Goal: Task Accomplishment & Management: Use online tool/utility

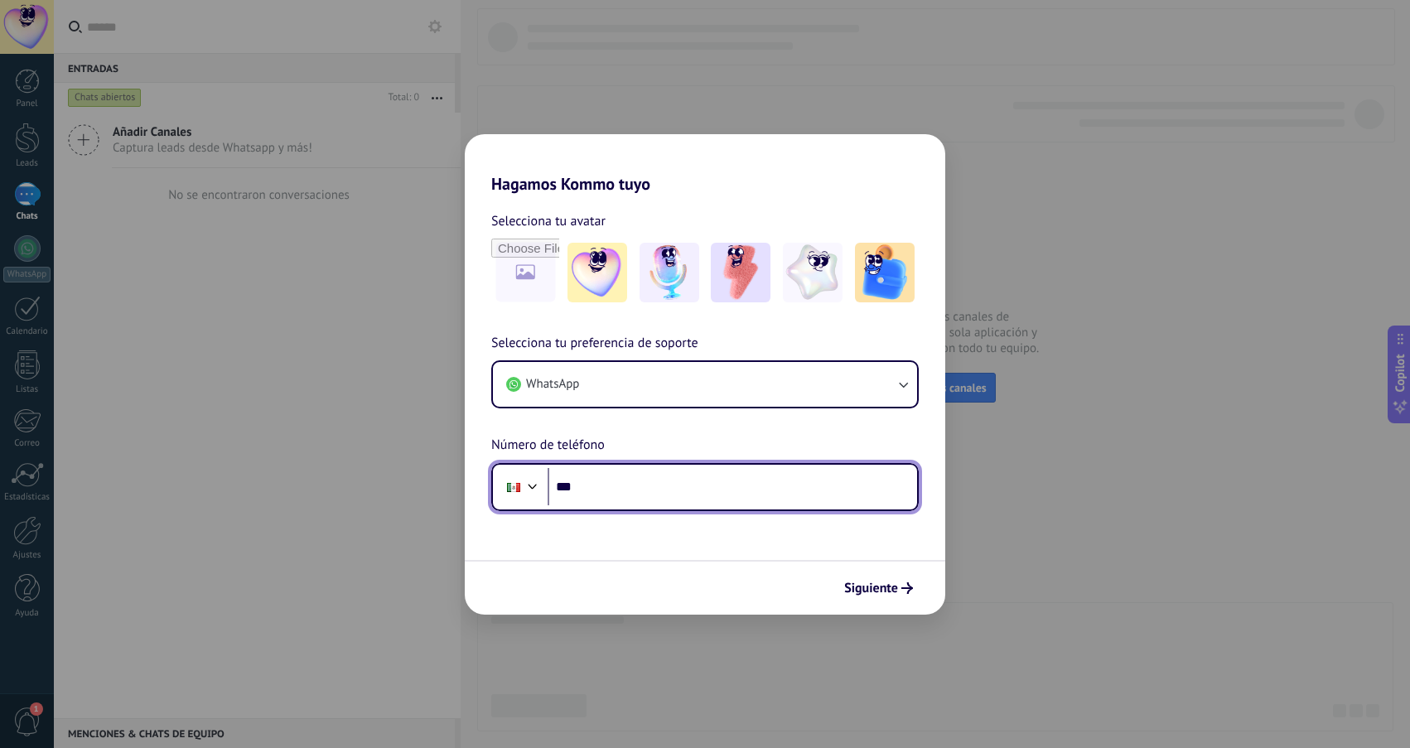
click at [624, 485] on input "***" at bounding box center [732, 487] width 369 height 38
type input "**********"
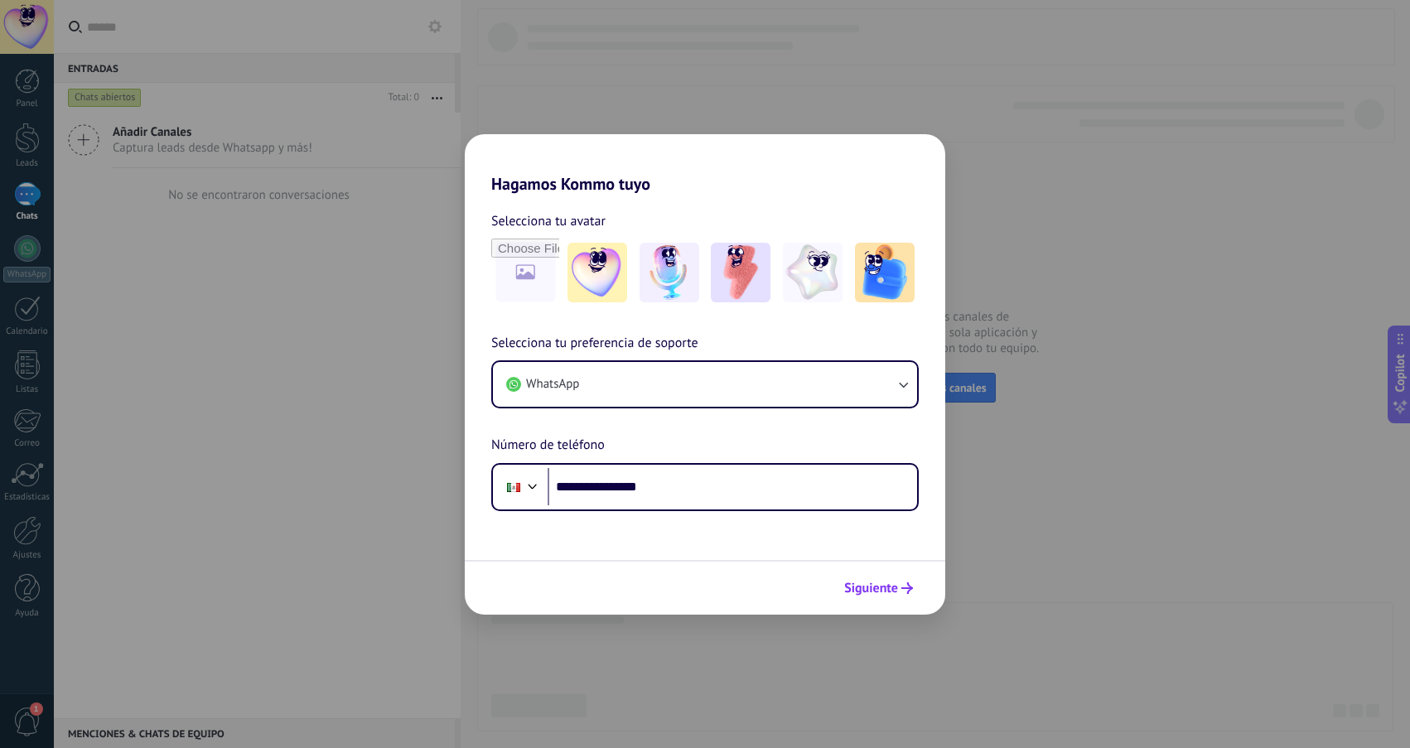
click at [901, 593] on span "Siguiente" at bounding box center [878, 588] width 69 height 12
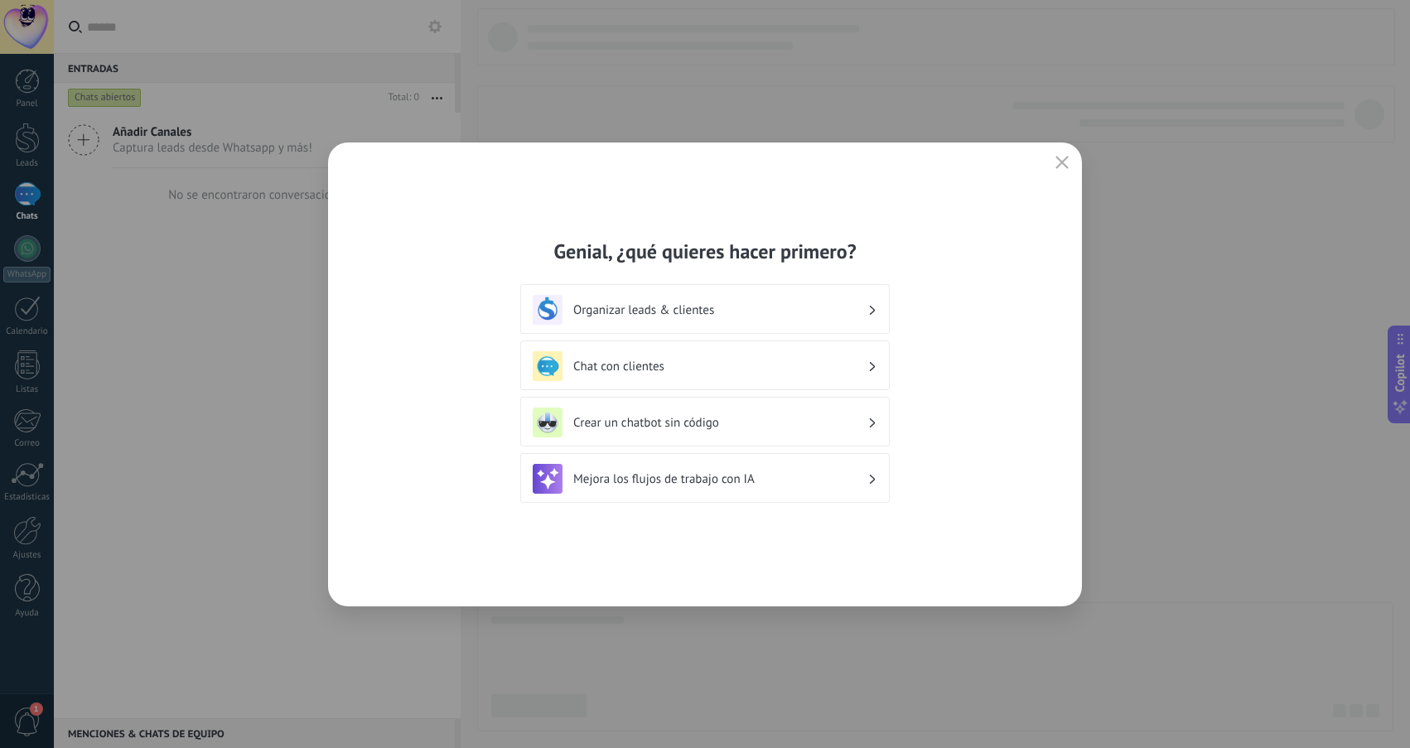
click at [832, 360] on h3 "Chat con clientes" at bounding box center [720, 367] width 294 height 16
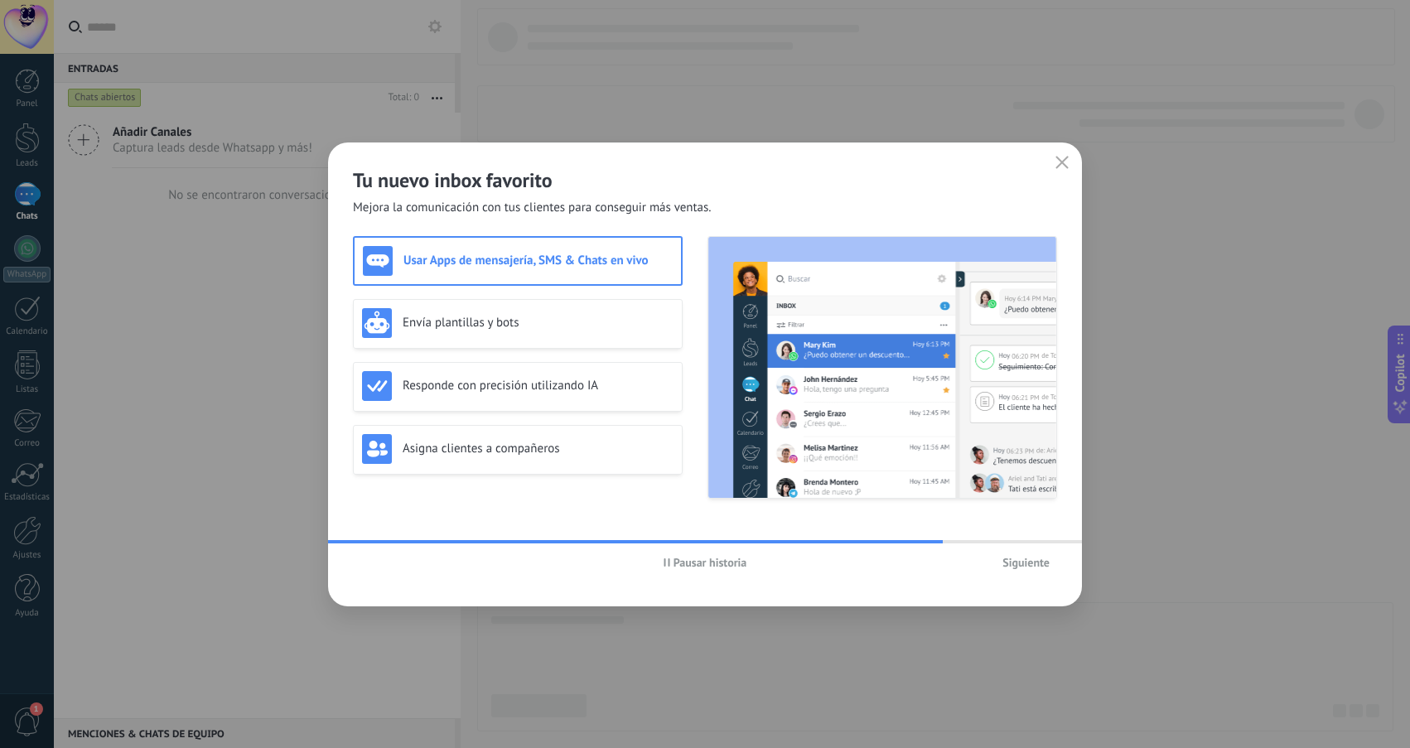
click at [1037, 561] on span "Siguiente" at bounding box center [1025, 563] width 47 height 12
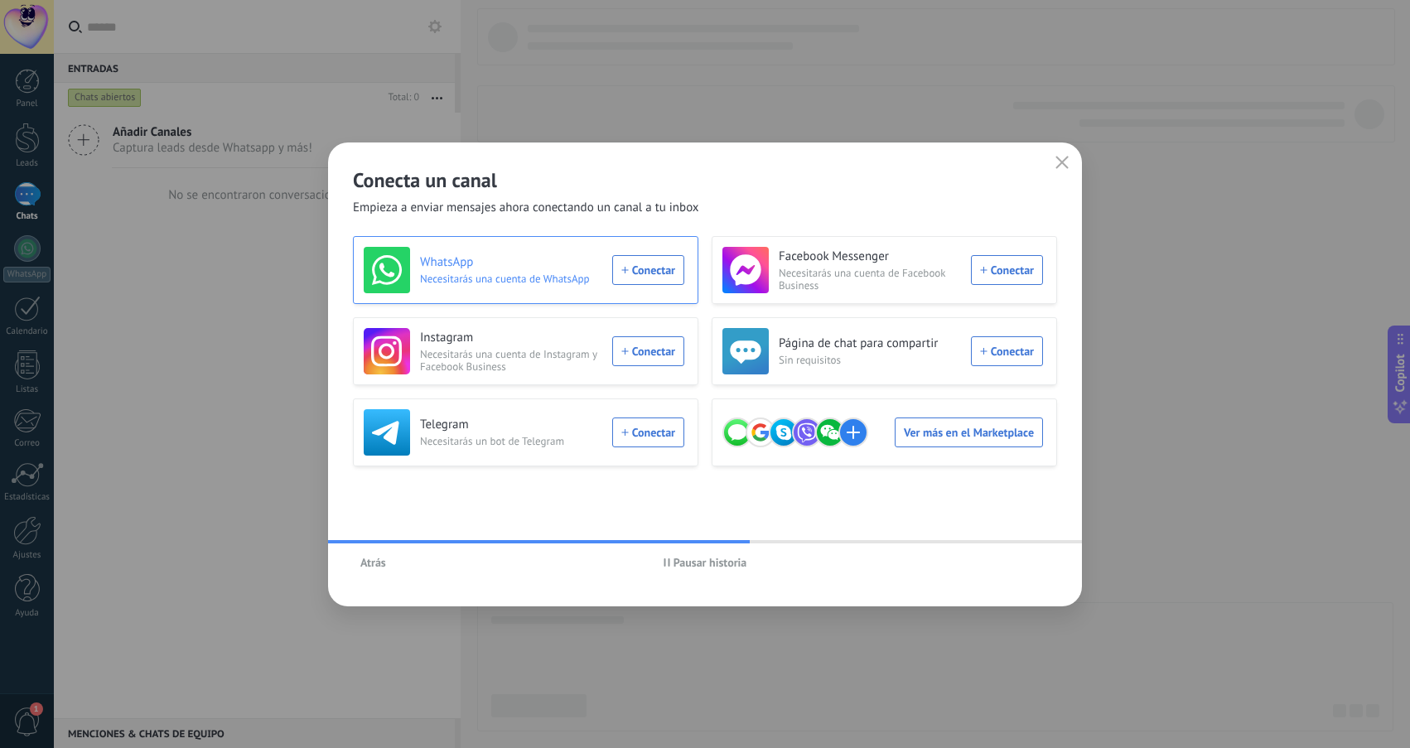
click at [639, 268] on div "WhatsApp Necesitarás una cuenta de WhatsApp Conectar" at bounding box center [524, 270] width 321 height 46
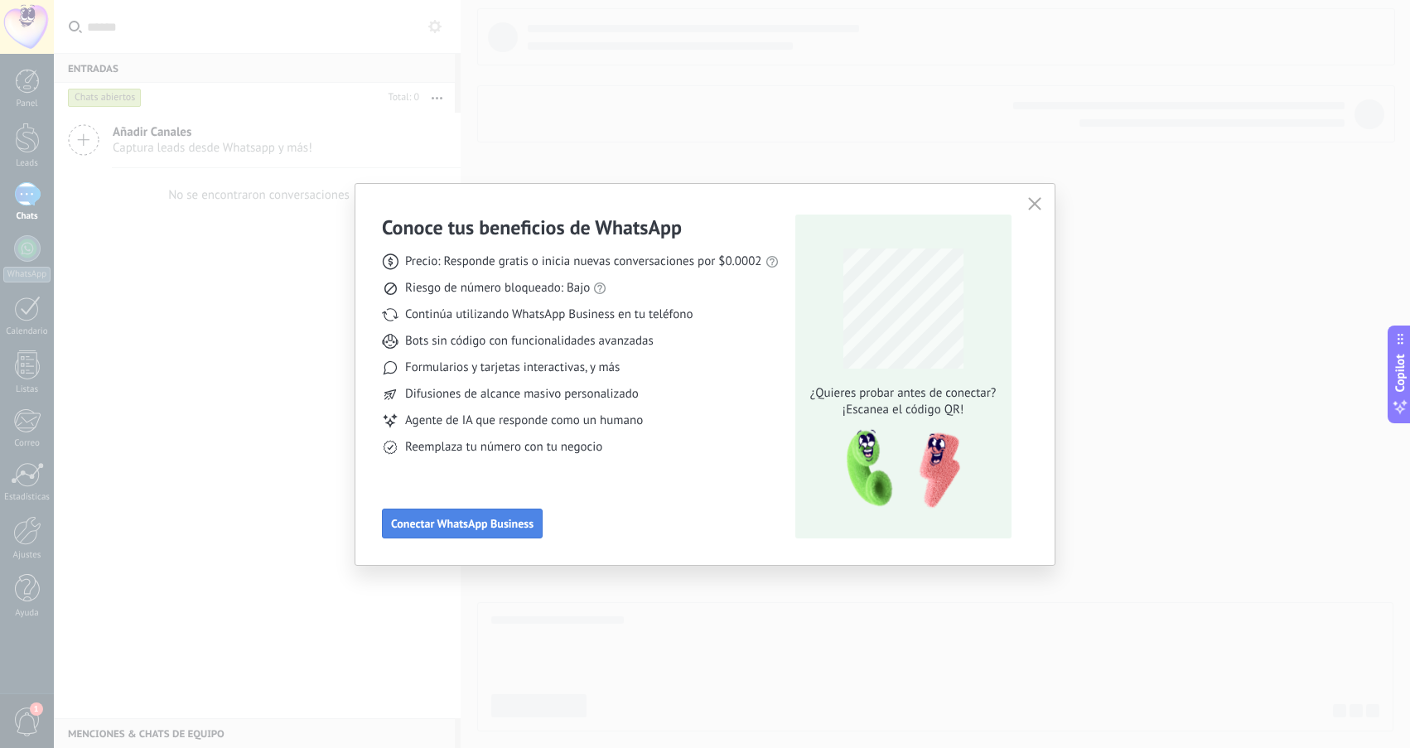
click at [529, 524] on span "Conectar WhatsApp Business" at bounding box center [462, 524] width 142 height 12
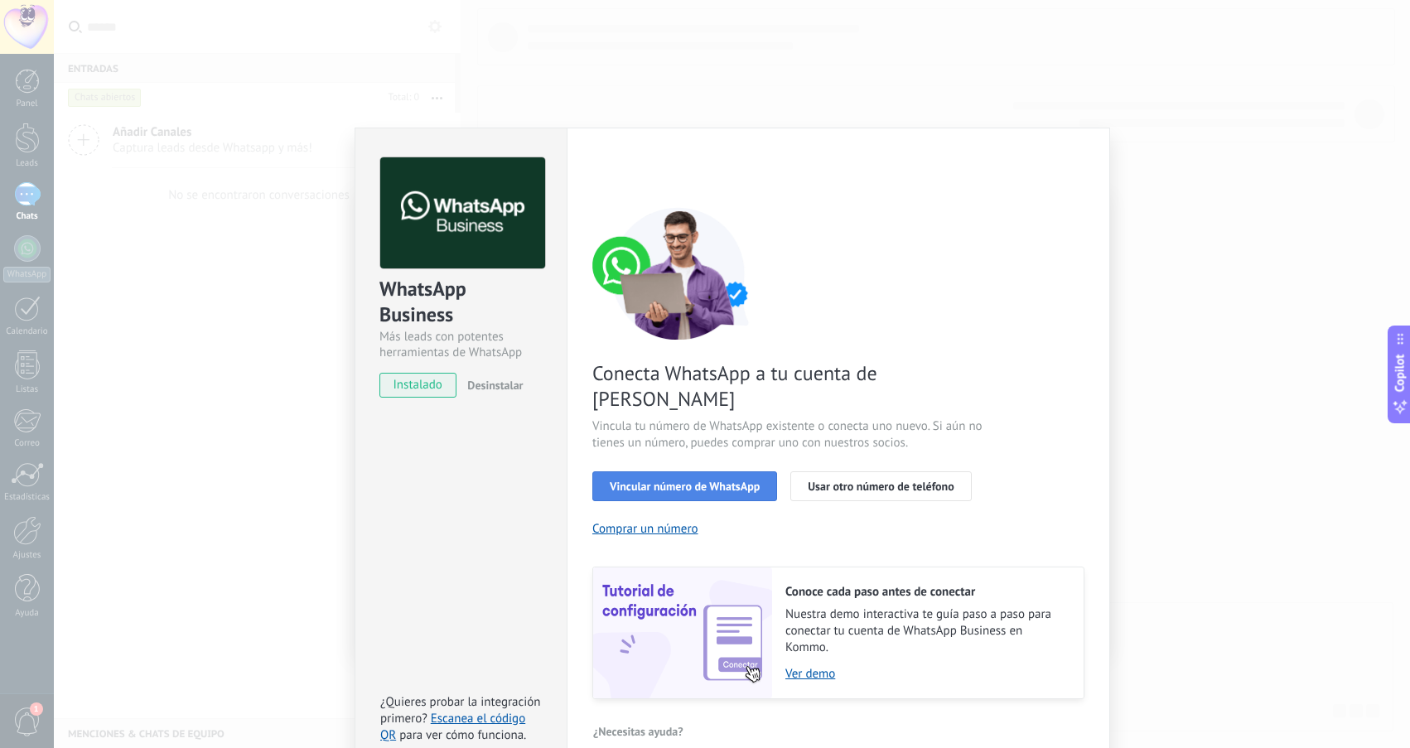
click at [646, 480] on span "Vincular número de WhatsApp" at bounding box center [685, 486] width 150 height 12
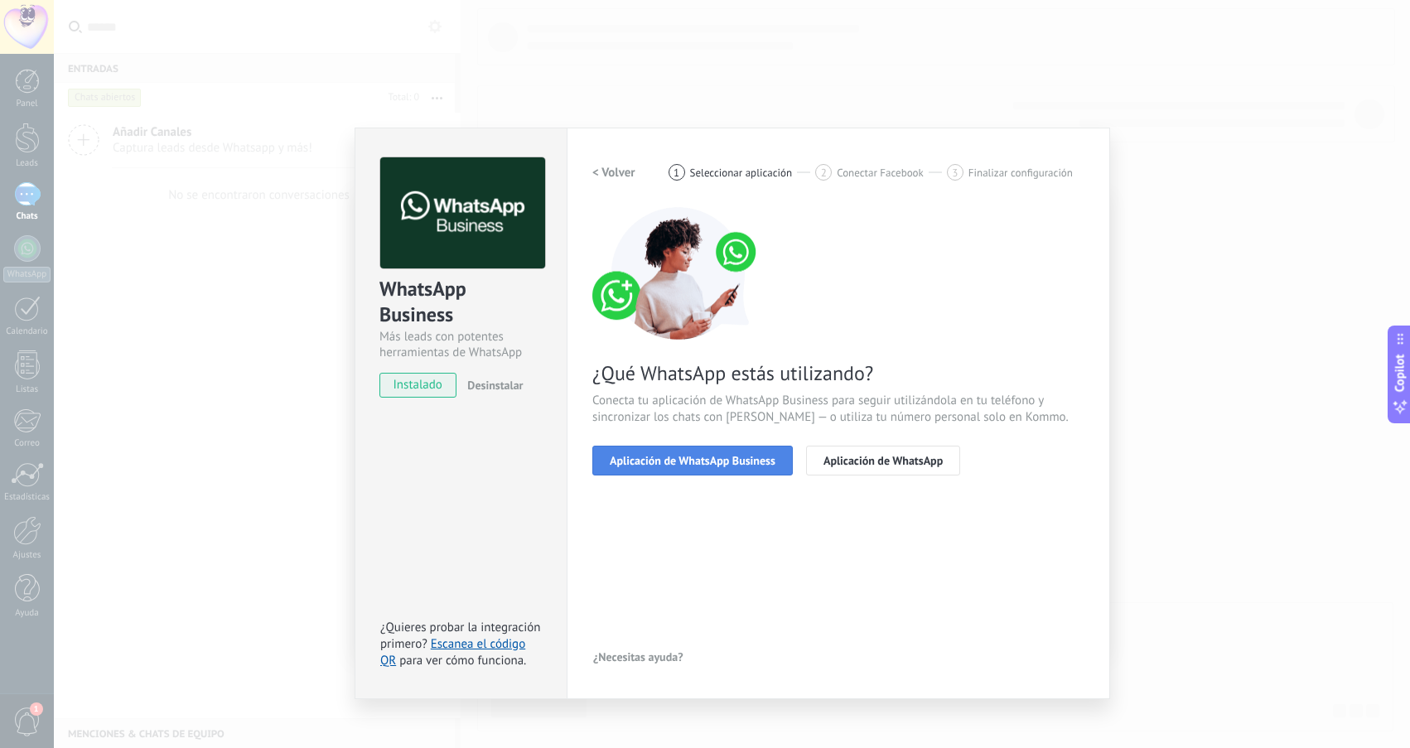
click at [709, 462] on span "Aplicación de WhatsApp Business" at bounding box center [693, 461] width 166 height 12
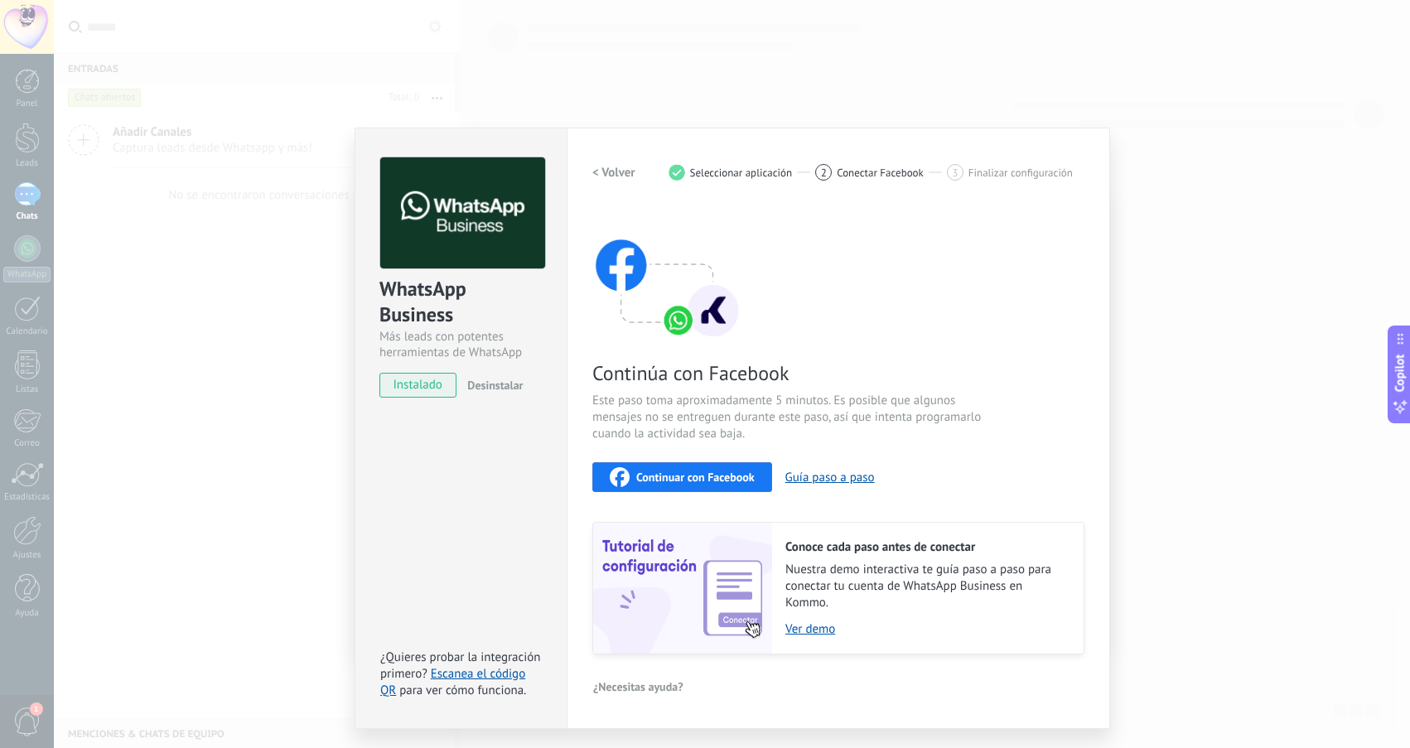
click at [702, 471] on span "Continuar con Facebook" at bounding box center [695, 477] width 118 height 12
click at [611, 72] on div "WhatsApp Business Más leads con potentes herramientas de WhatsApp instalado Des…" at bounding box center [732, 374] width 1356 height 748
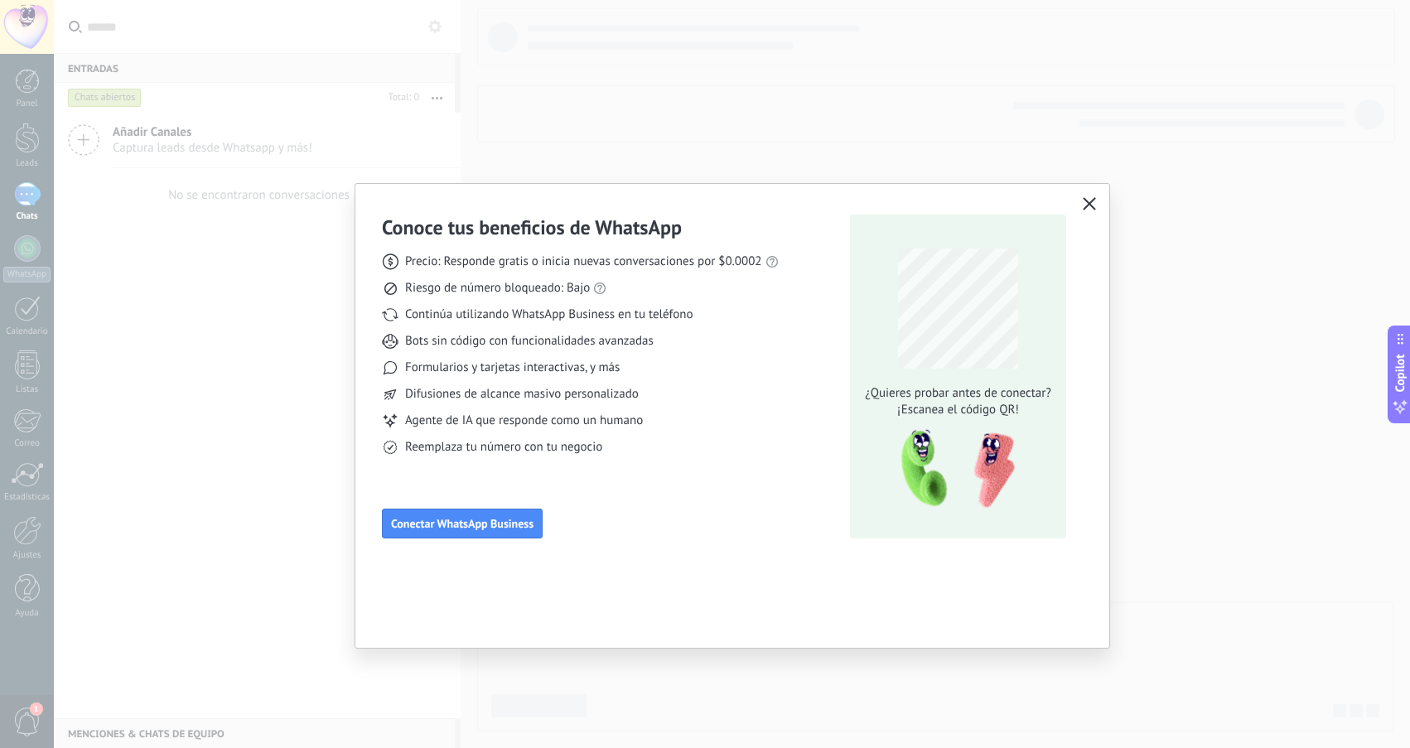
click at [606, 129] on div "Conoce tus beneficios de WhatsApp Precio: Responde gratis o inicia nuevas conve…" at bounding box center [705, 374] width 1410 height 748
click at [1091, 209] on icon "button" at bounding box center [1089, 203] width 13 height 13
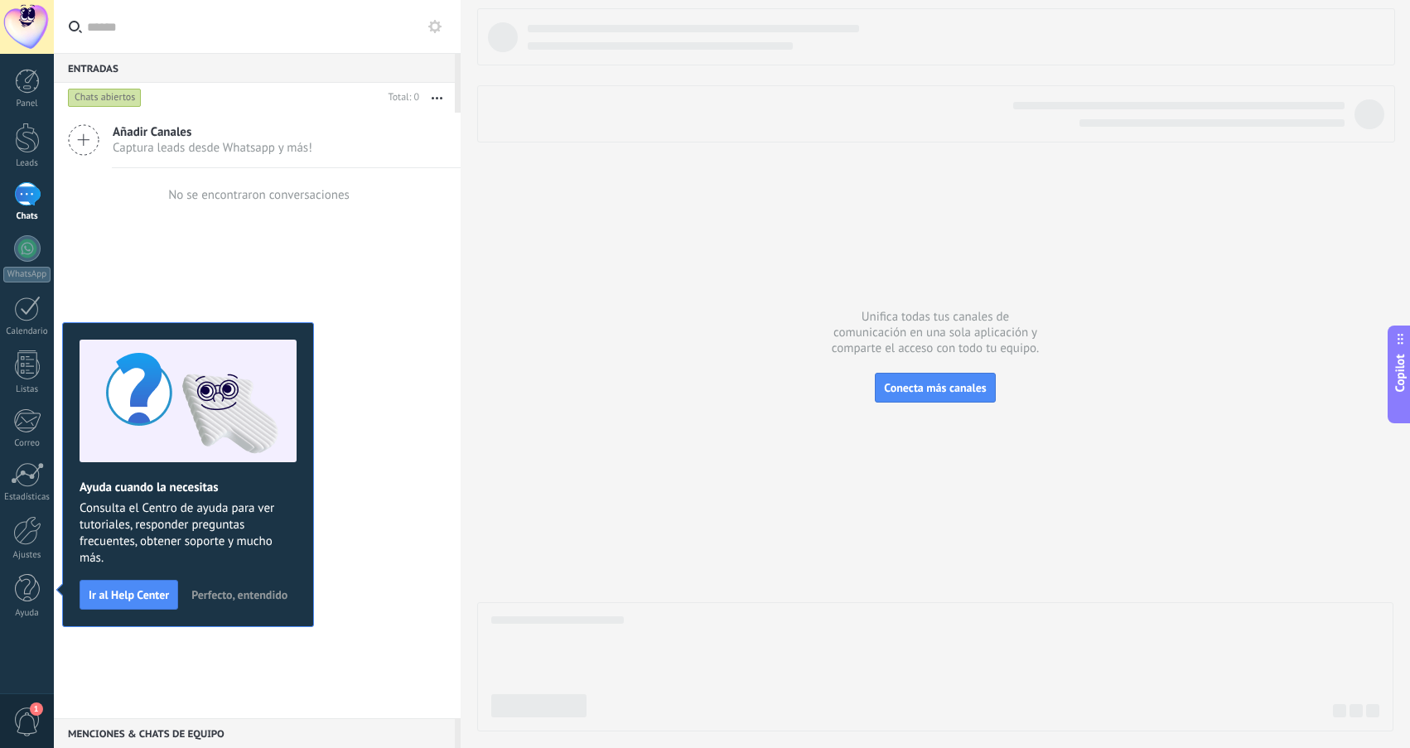
click at [234, 597] on span "Perfecto, entendido" at bounding box center [239, 595] width 96 height 12
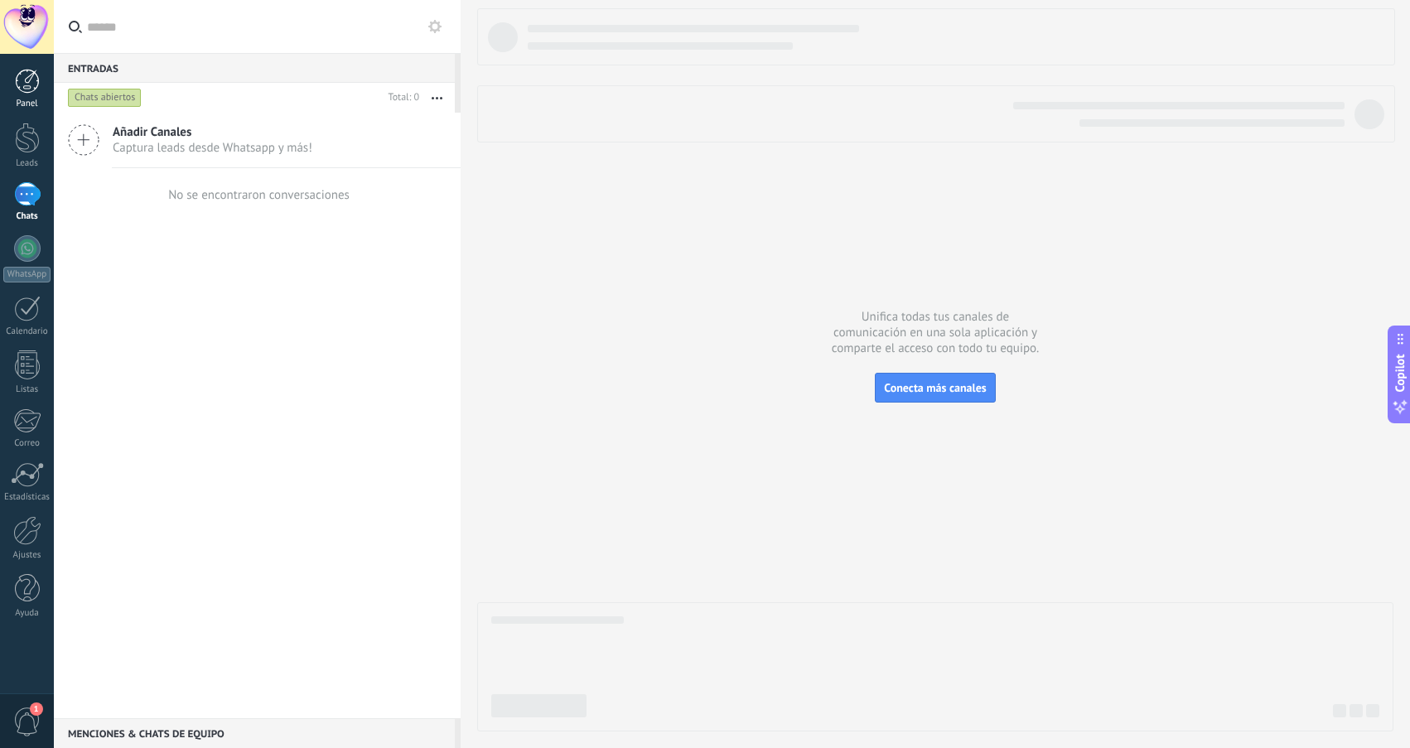
click at [27, 91] on div at bounding box center [27, 81] width 25 height 25
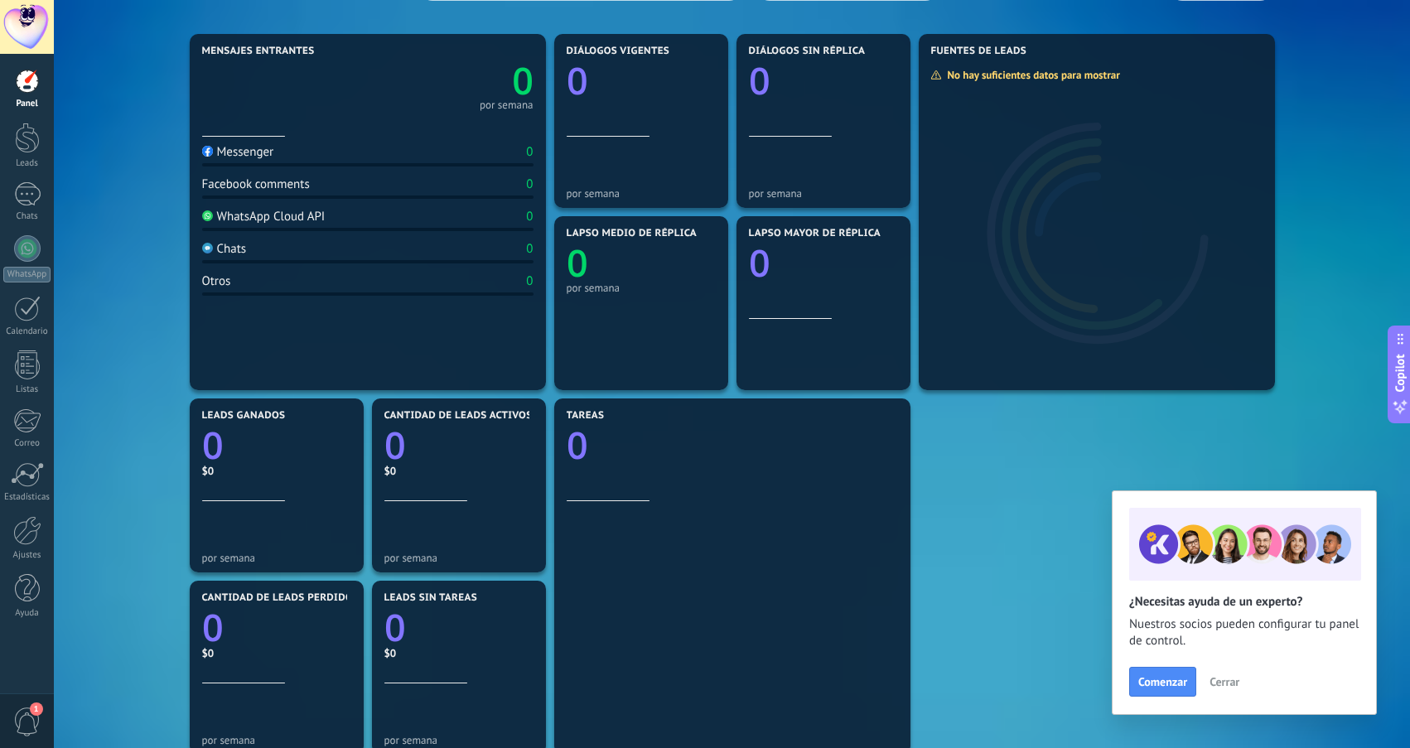
scroll to position [182, 0]
click at [1226, 687] on span "Cerrar" at bounding box center [1225, 682] width 30 height 12
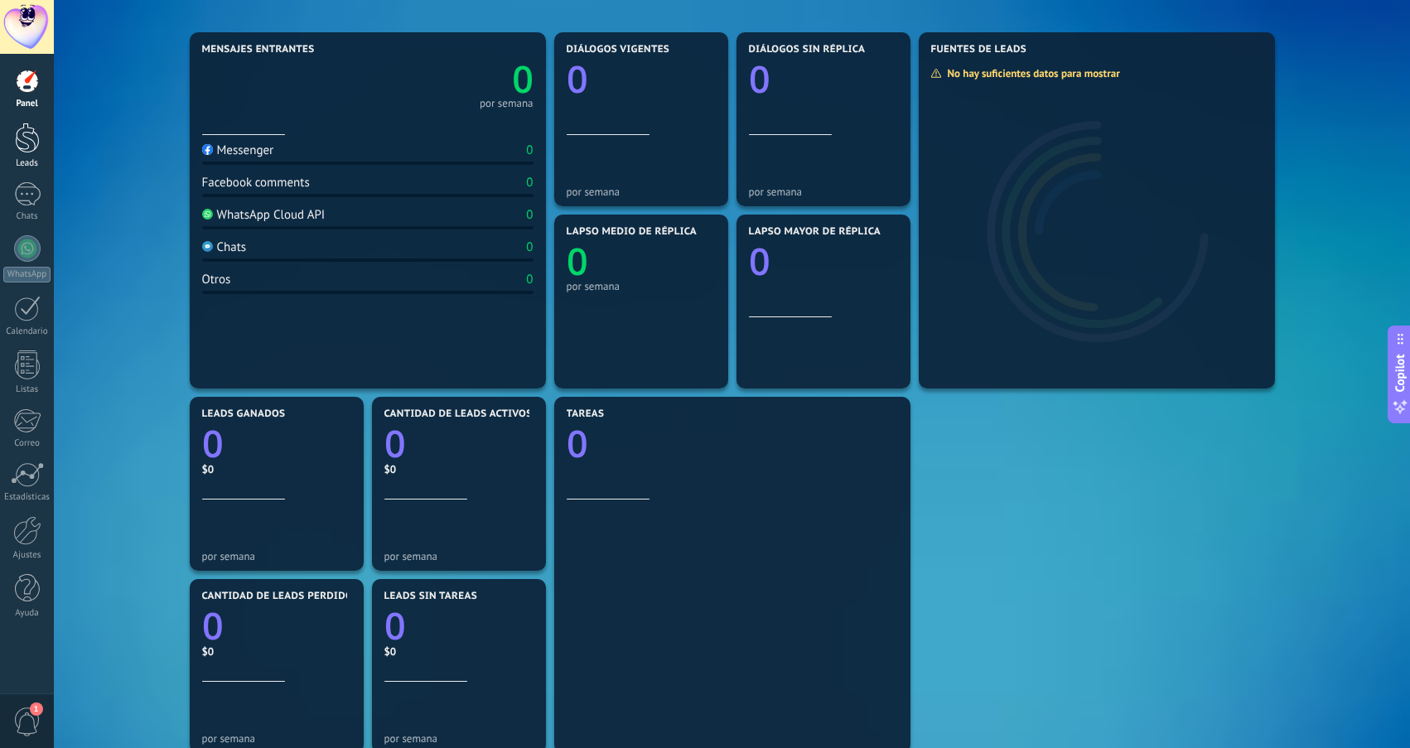
click at [33, 146] on div at bounding box center [27, 138] width 25 height 31
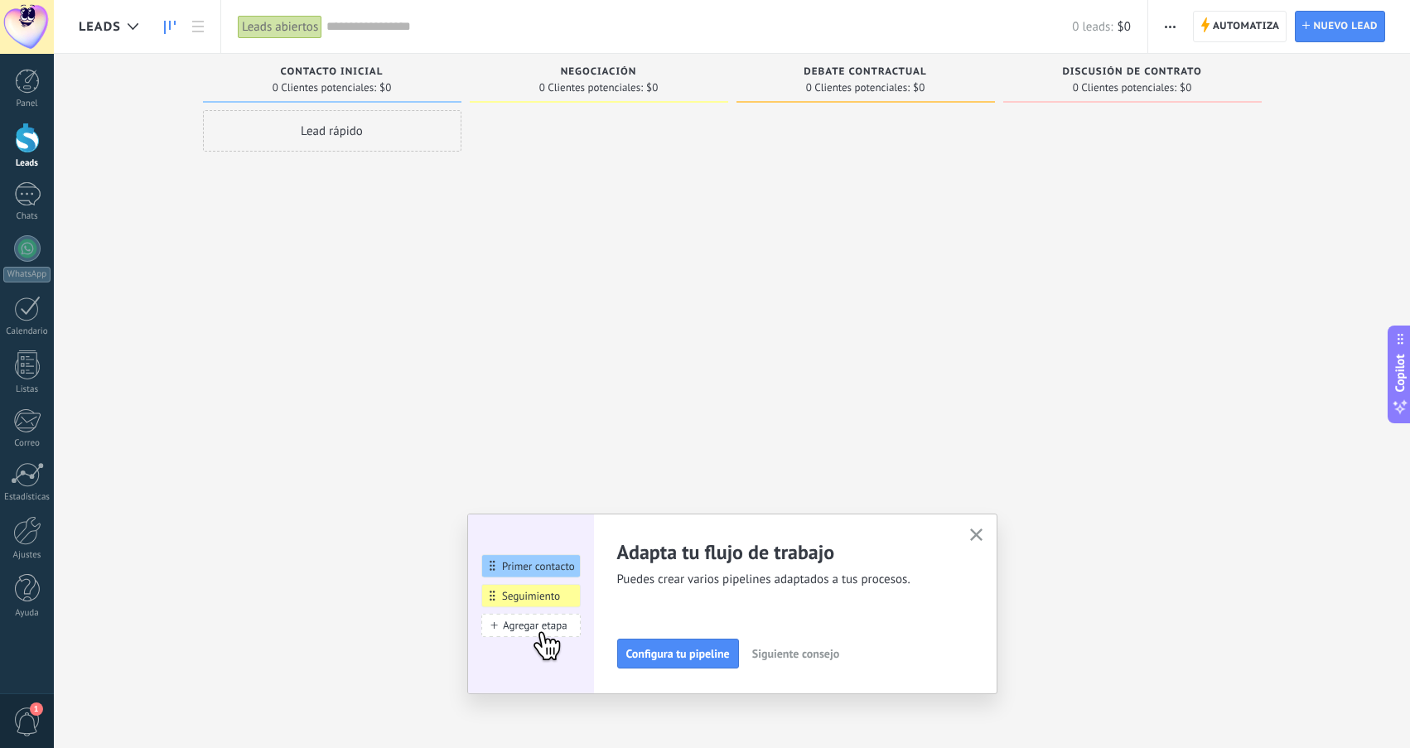
click at [984, 537] on button "button" at bounding box center [976, 535] width 21 height 22
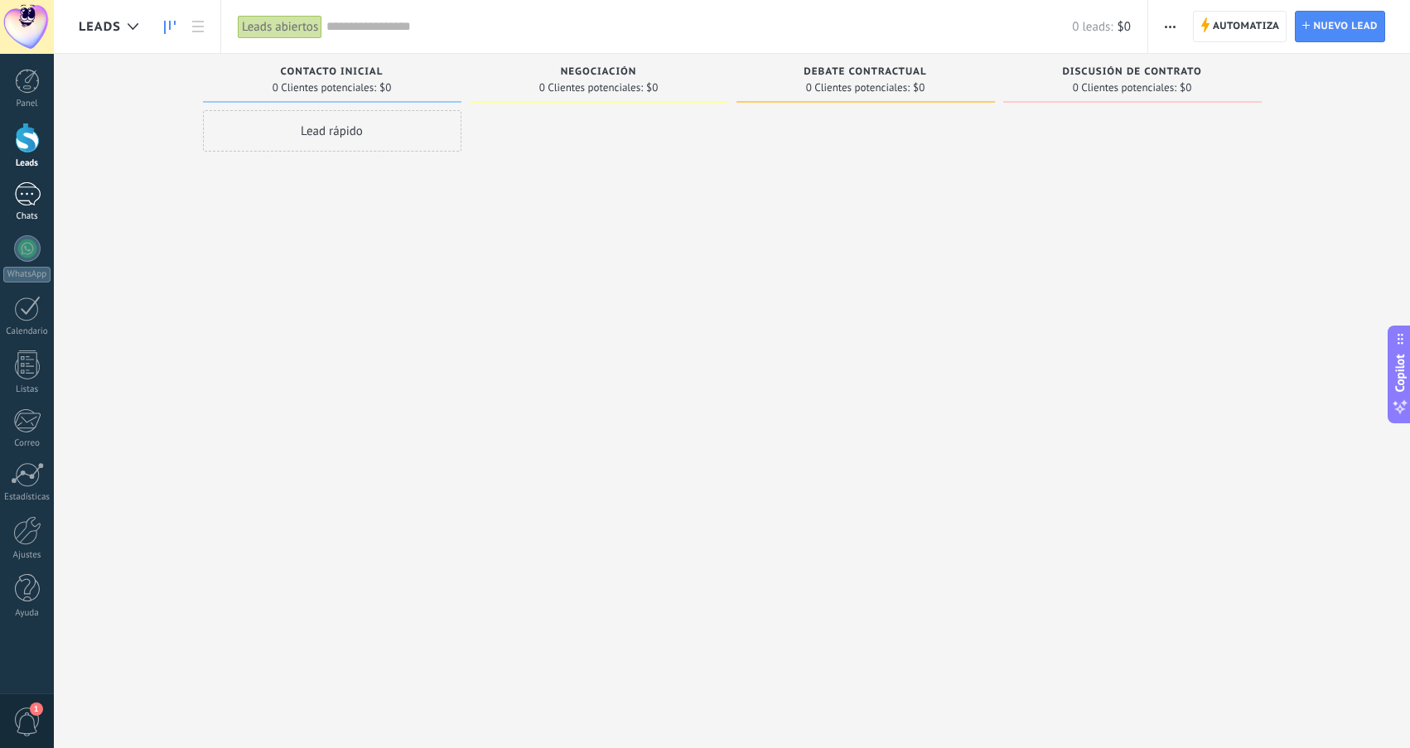
click at [31, 200] on div at bounding box center [27, 194] width 27 height 24
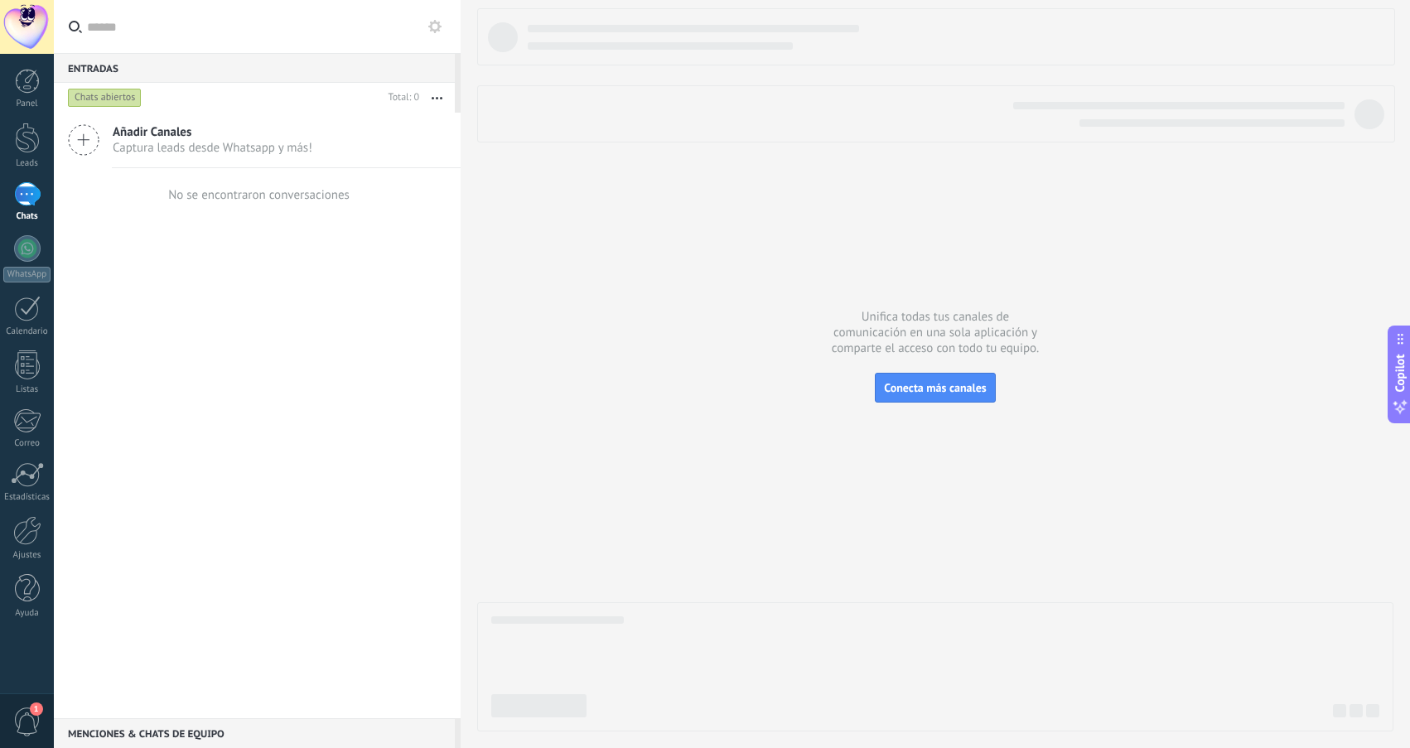
click at [94, 140] on icon at bounding box center [83, 139] width 31 height 31
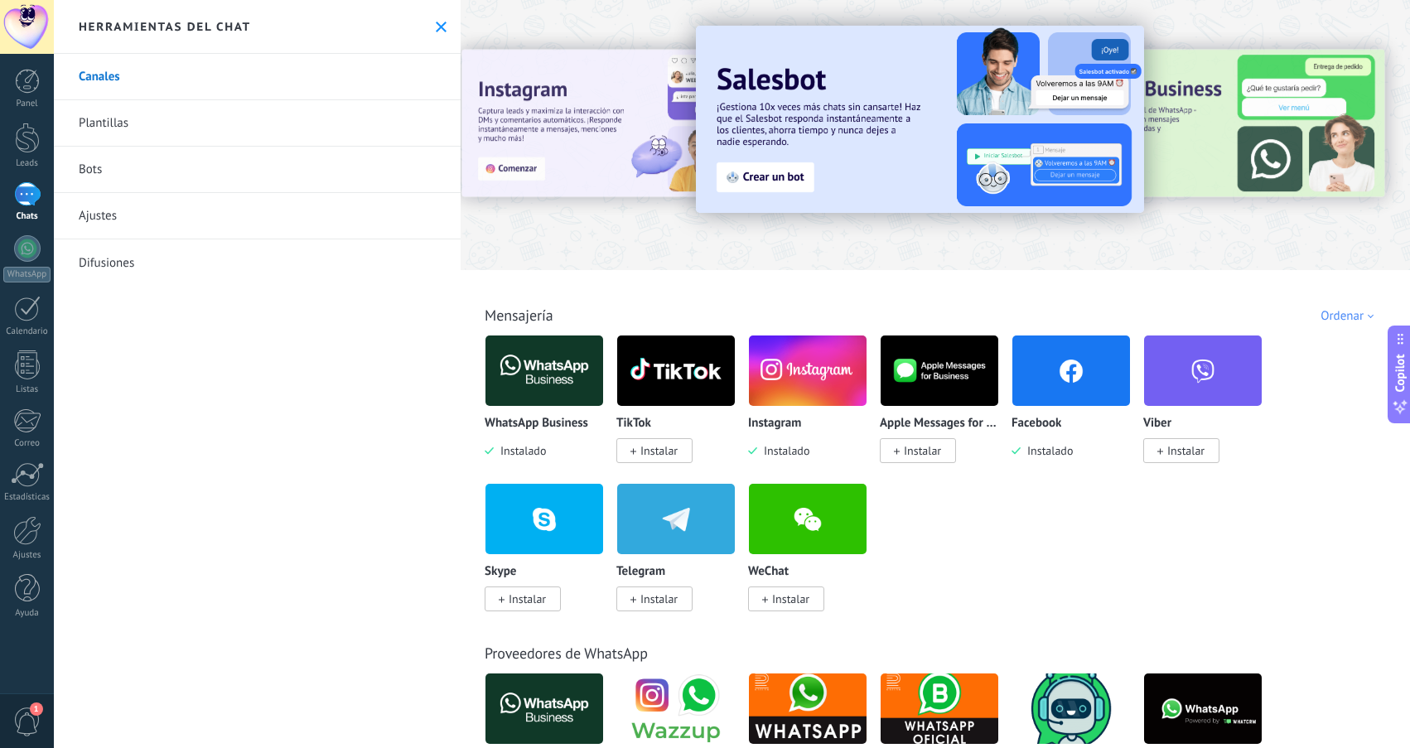
click at [1068, 374] on img at bounding box center [1071, 371] width 118 height 80
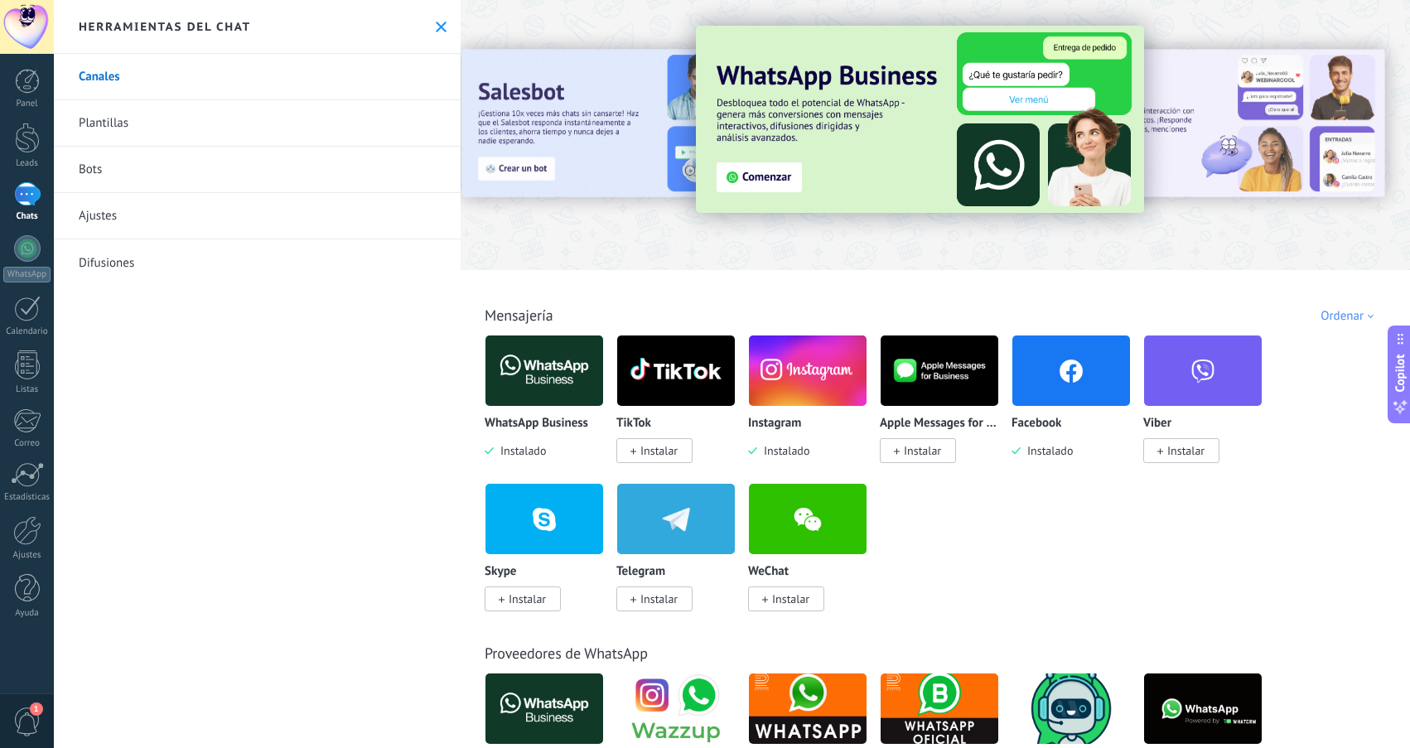
click at [1061, 374] on img at bounding box center [1071, 371] width 118 height 80
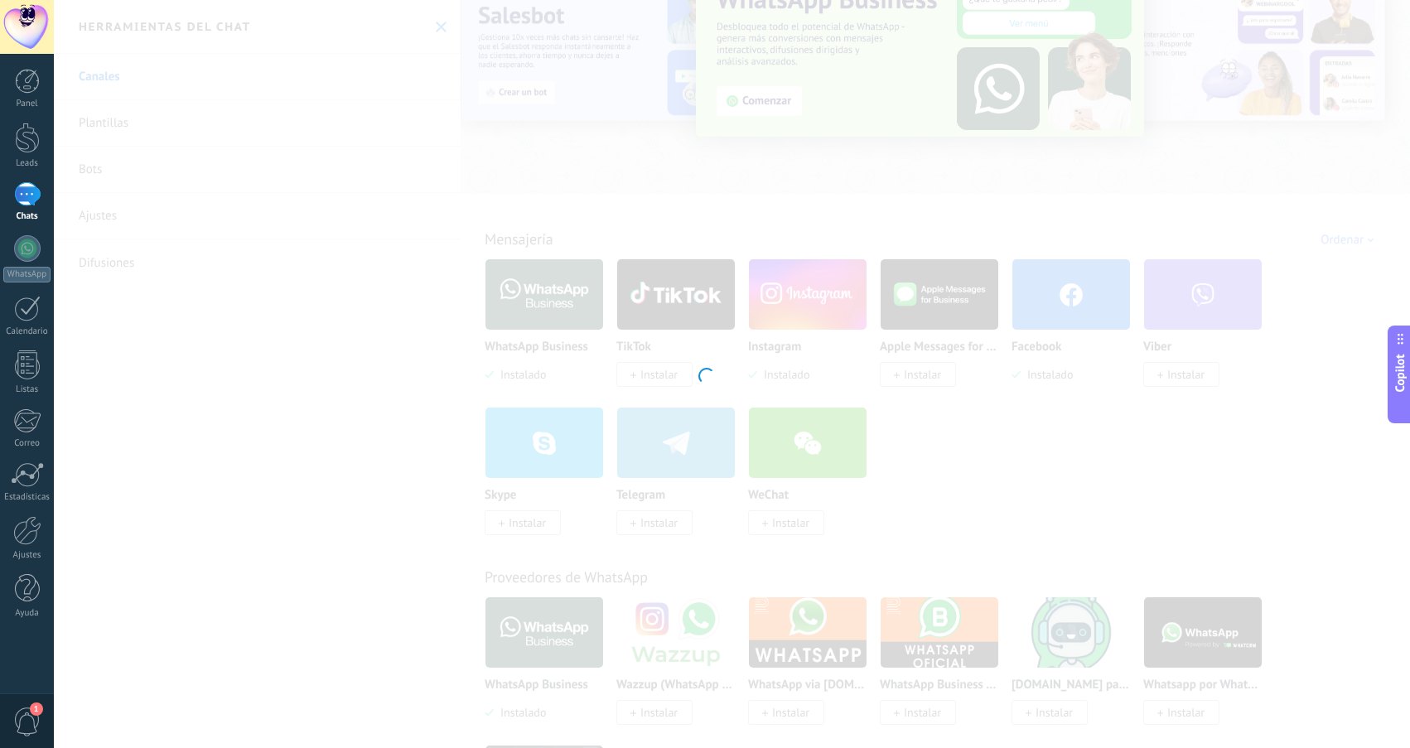
scroll to position [83, 0]
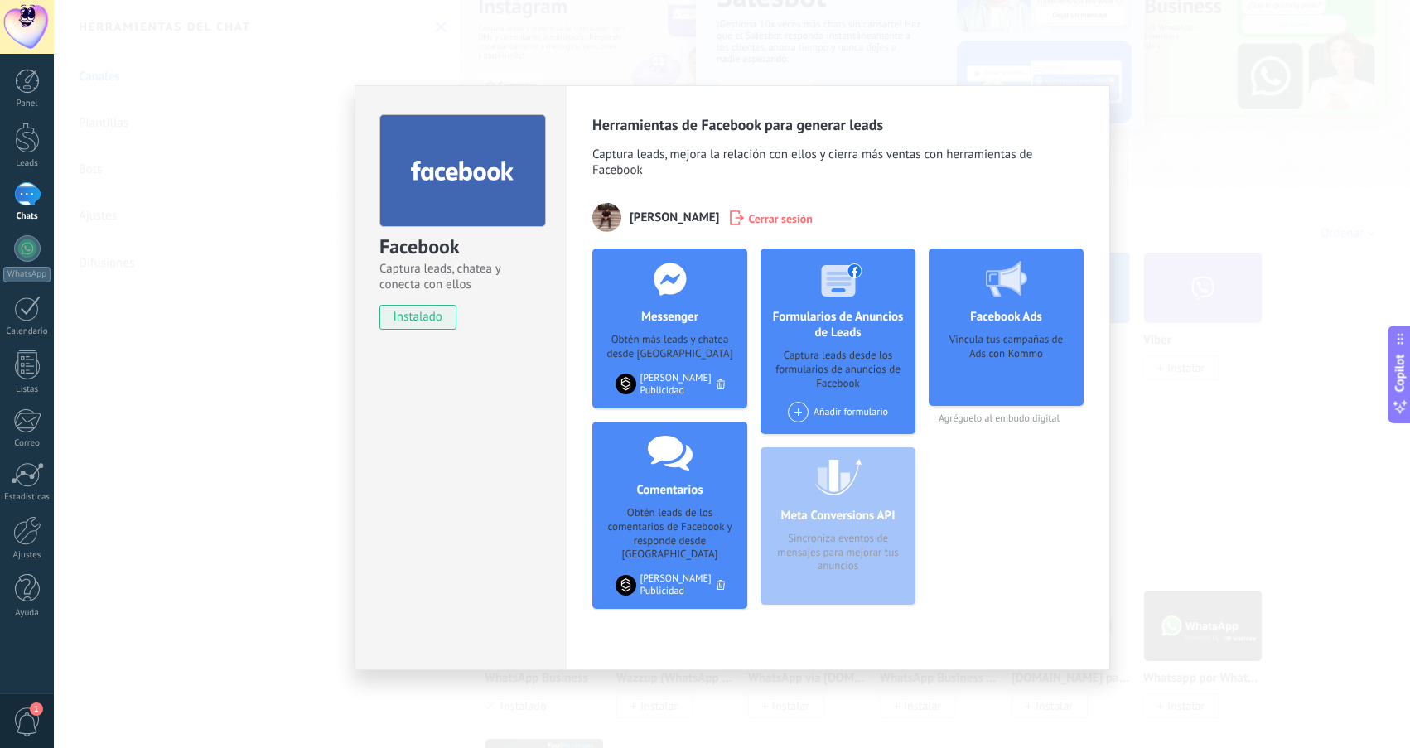
click at [708, 307] on div at bounding box center [670, 279] width 164 height 60
click at [1017, 543] on div "Facebook Ads Vincula tus campañas de Ads con Kommo Agréguelo al embudo digital" at bounding box center [1006, 436] width 155 height 374
click at [678, 462] on use at bounding box center [670, 453] width 45 height 35
click at [1050, 610] on div "Facebook Ads Vincula tus campañas de Ads con Kommo Agréguelo al embudo digital" at bounding box center [1006, 436] width 155 height 374
click at [796, 409] on span at bounding box center [798, 412] width 21 height 21
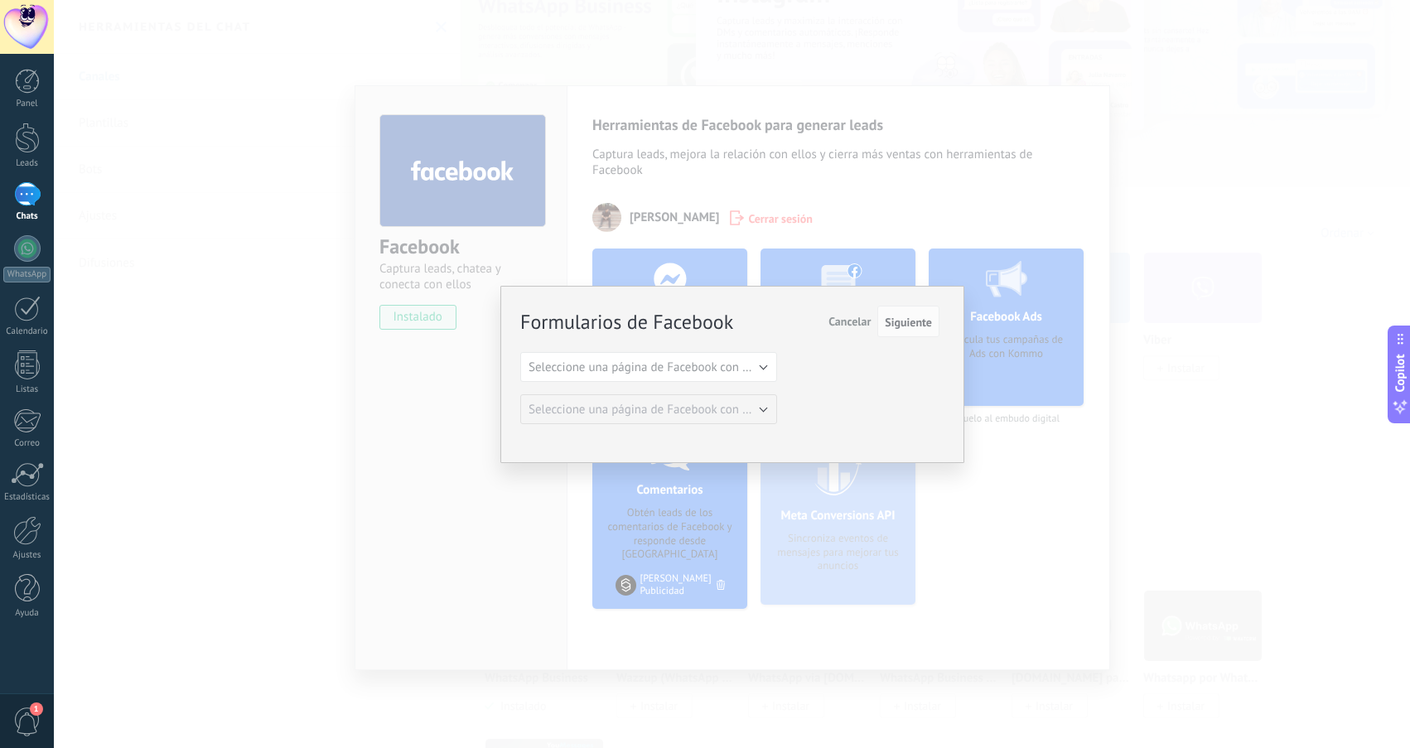
click at [753, 372] on button "Seleccione una página de Facebook con formas" at bounding box center [648, 367] width 257 height 30
click at [651, 389] on span "[PERSON_NAME] Publicidad" at bounding box center [640, 396] width 261 height 16
click at [752, 407] on button "Untitled form [DATE]" at bounding box center [648, 409] width 257 height 30
click at [752, 407] on span "Untitled form [DATE]" at bounding box center [640, 410] width 261 height 16
click at [897, 307] on button "Siguiente" at bounding box center [908, 321] width 62 height 31
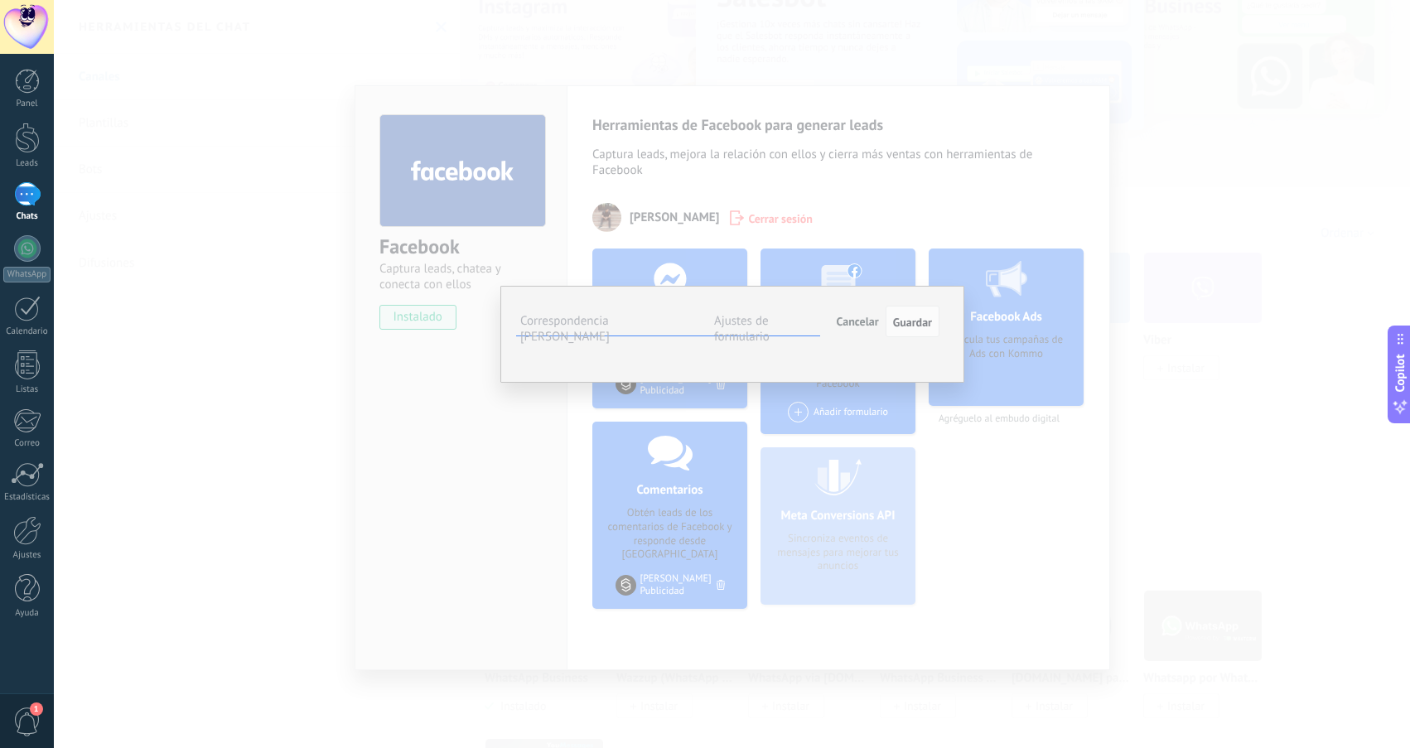
click at [0, 0] on div "Email" at bounding box center [0, 0] width 0 height 0
click at [0, 0] on span "Seleccionar campo" at bounding box center [0, 0] width 0 height 0
click at [0, 0] on span "Correo (contacto)" at bounding box center [0, 0] width 0 height 0
click at [921, 321] on span "Guardar" at bounding box center [912, 322] width 39 height 12
click at [924, 321] on span "Guardar" at bounding box center [912, 322] width 39 height 12
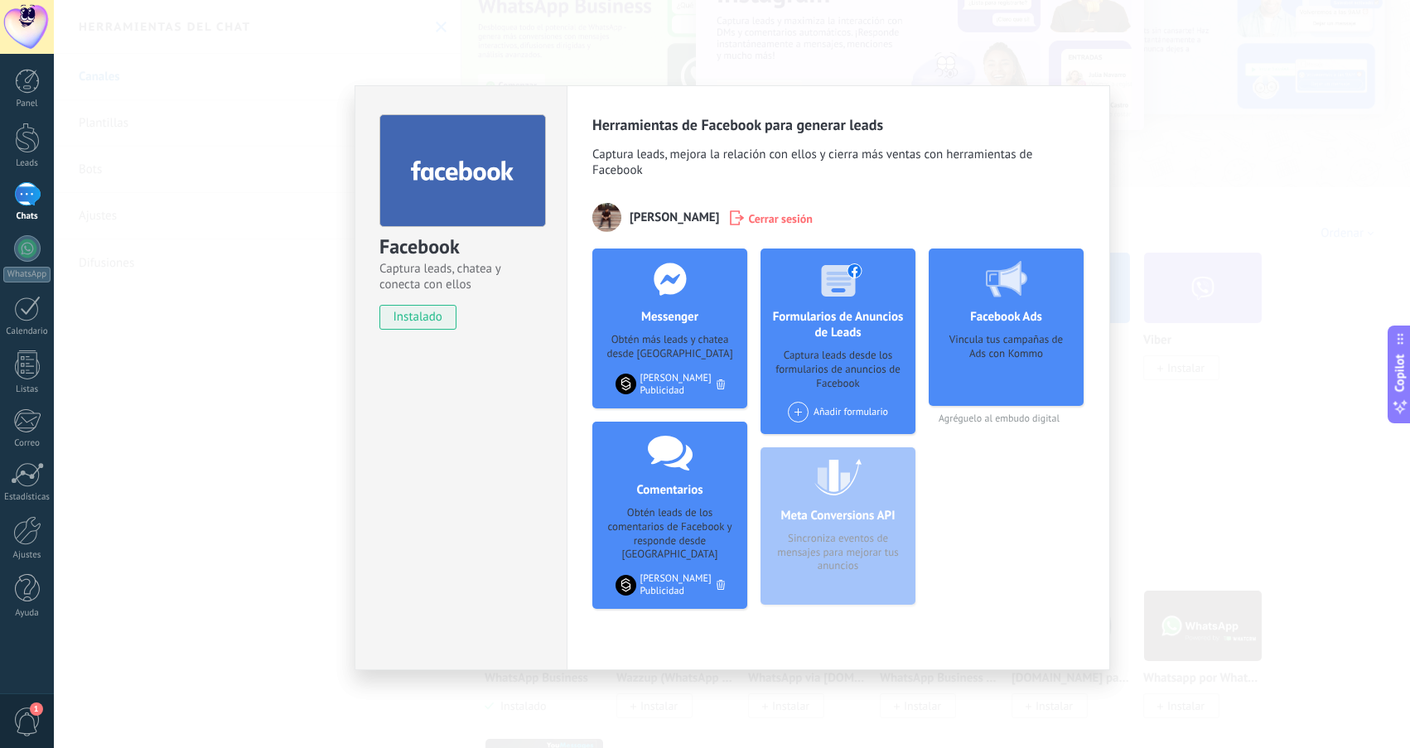
click at [1175, 197] on div "Facebook Captura leads, chatea y conecta con ellos instalado Desinstalar Herram…" at bounding box center [732, 374] width 1356 height 748
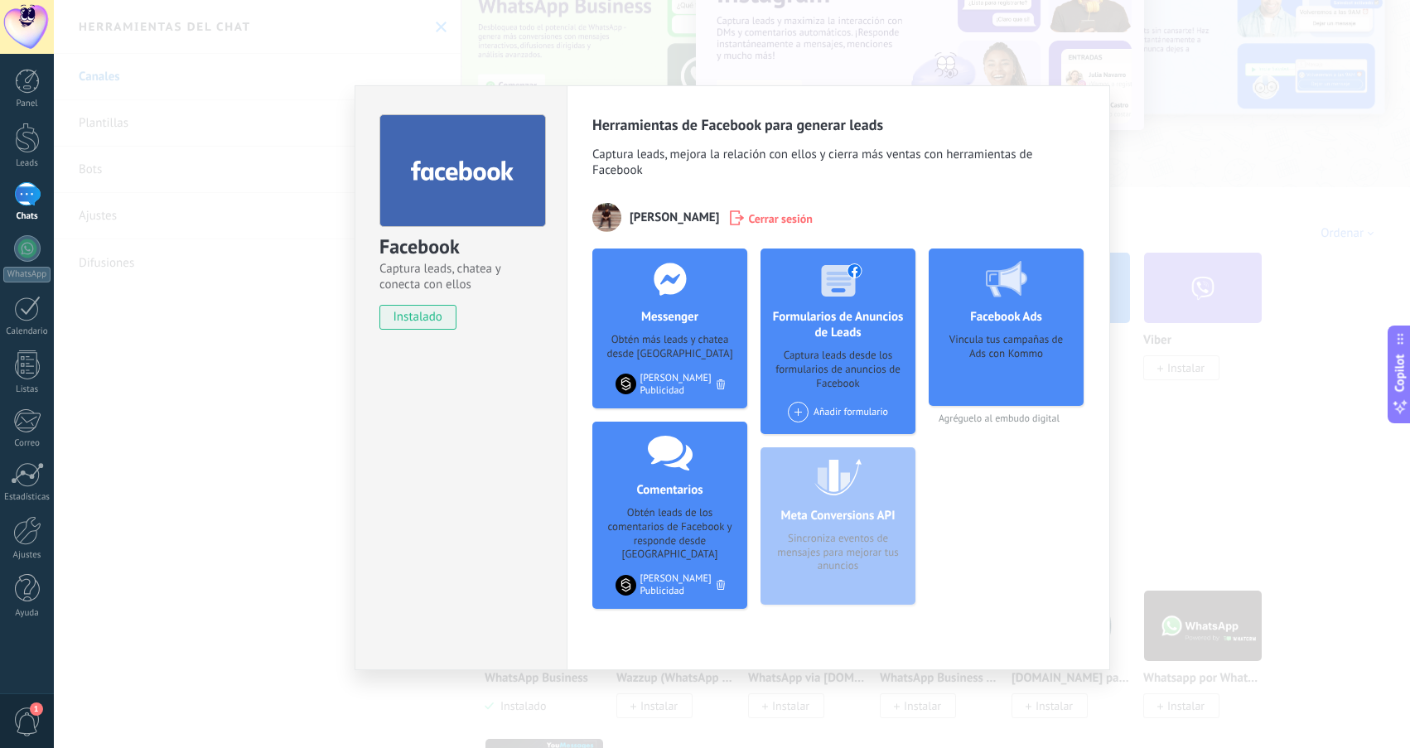
click at [1196, 172] on div "Facebook Captura leads, chatea y conecta con ellos instalado Desinstalar Herram…" at bounding box center [732, 374] width 1356 height 748
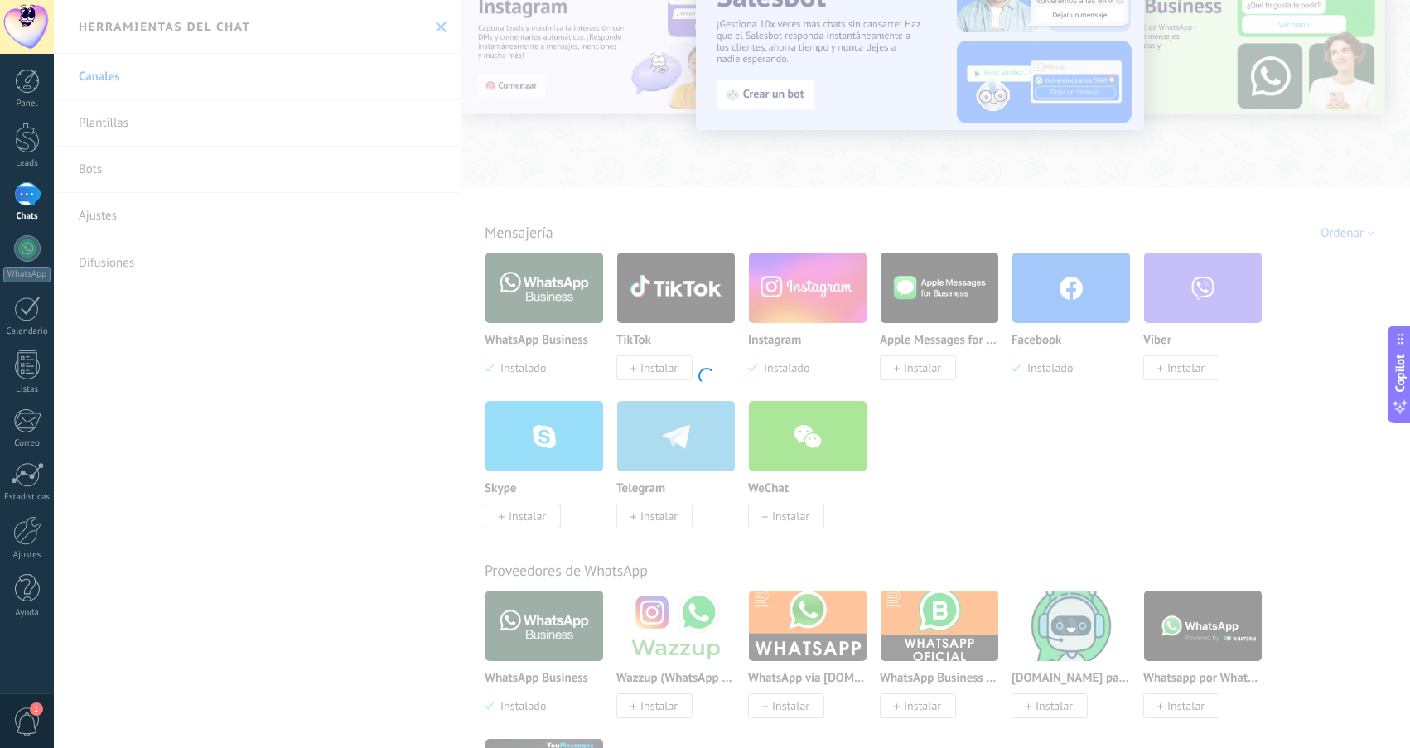
click at [1040, 424] on div at bounding box center [705, 374] width 1410 height 748
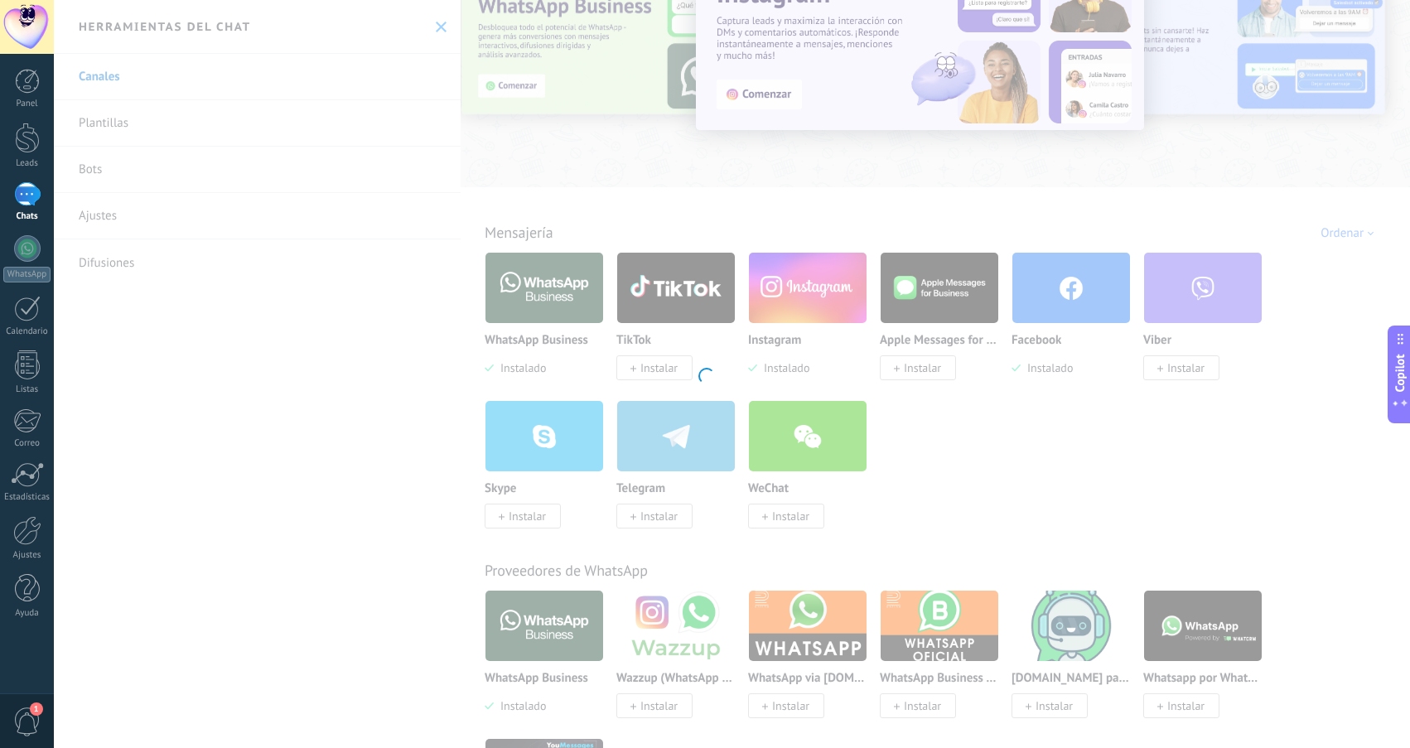
click at [949, 408] on div at bounding box center [705, 374] width 1410 height 748
click at [354, 403] on div at bounding box center [705, 374] width 1410 height 748
click at [27, 245] on div at bounding box center [27, 248] width 27 height 27
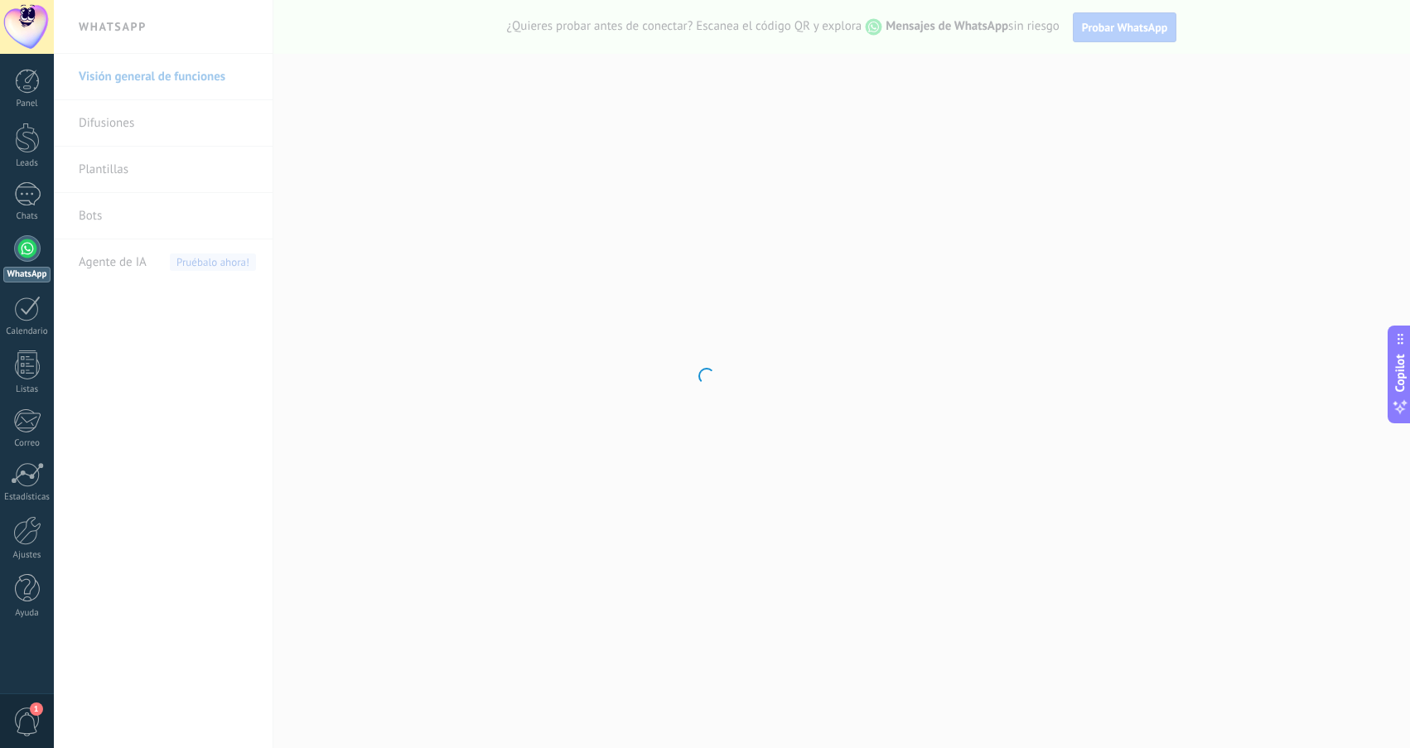
click at [172, 398] on div at bounding box center [705, 374] width 1410 height 748
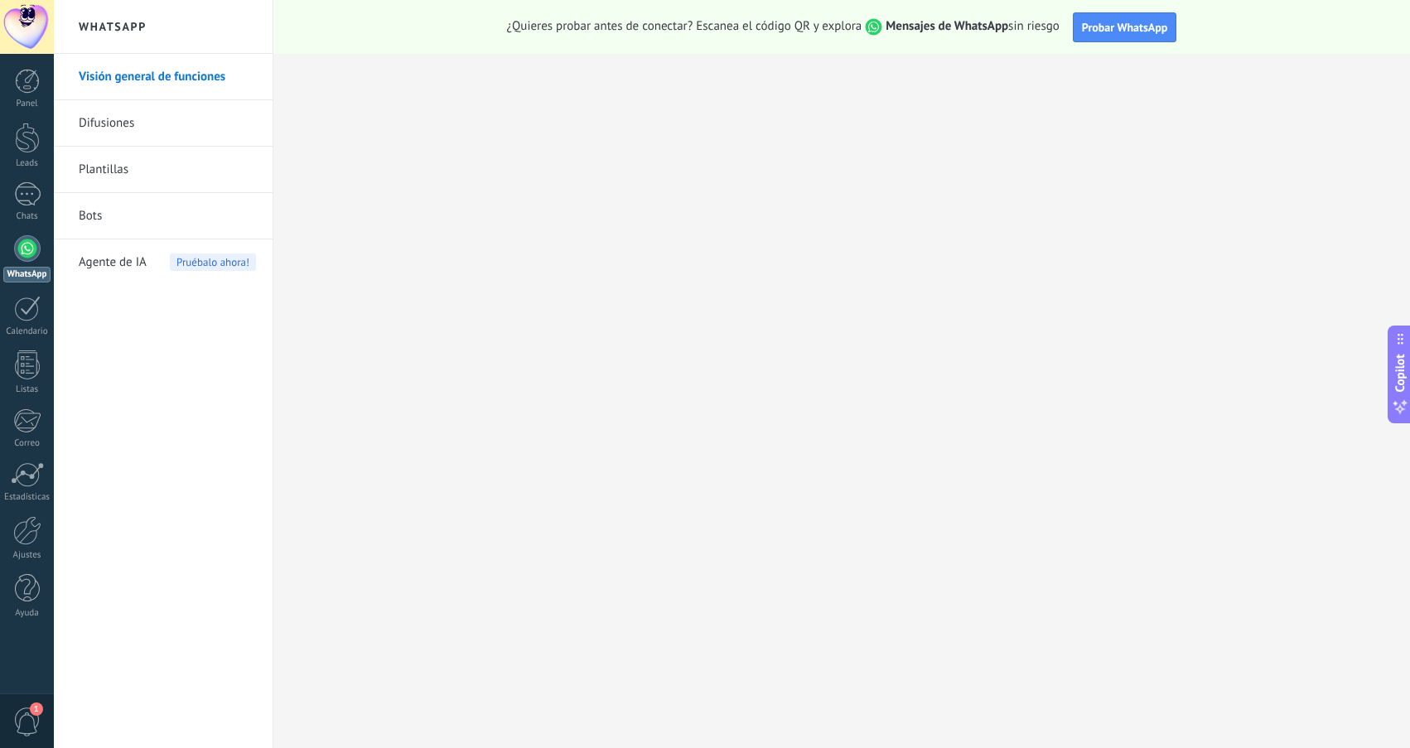
click at [177, 418] on div "Visión general de funciones Difusiones Plantillas Bots Agente de IA Pruébalo ah…" at bounding box center [163, 401] width 219 height 694
click at [31, 214] on div "Chats" at bounding box center [27, 216] width 48 height 11
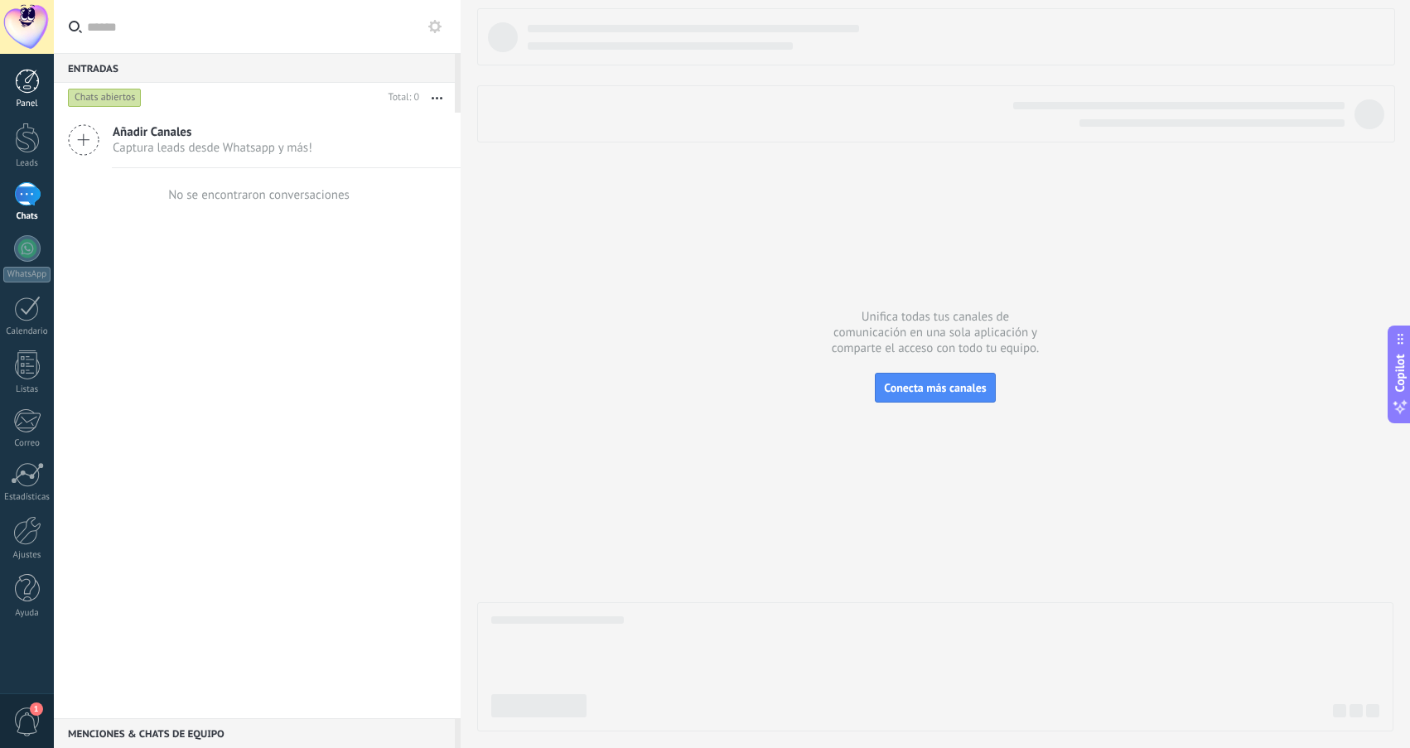
click at [25, 97] on link "Panel" at bounding box center [27, 89] width 54 height 41
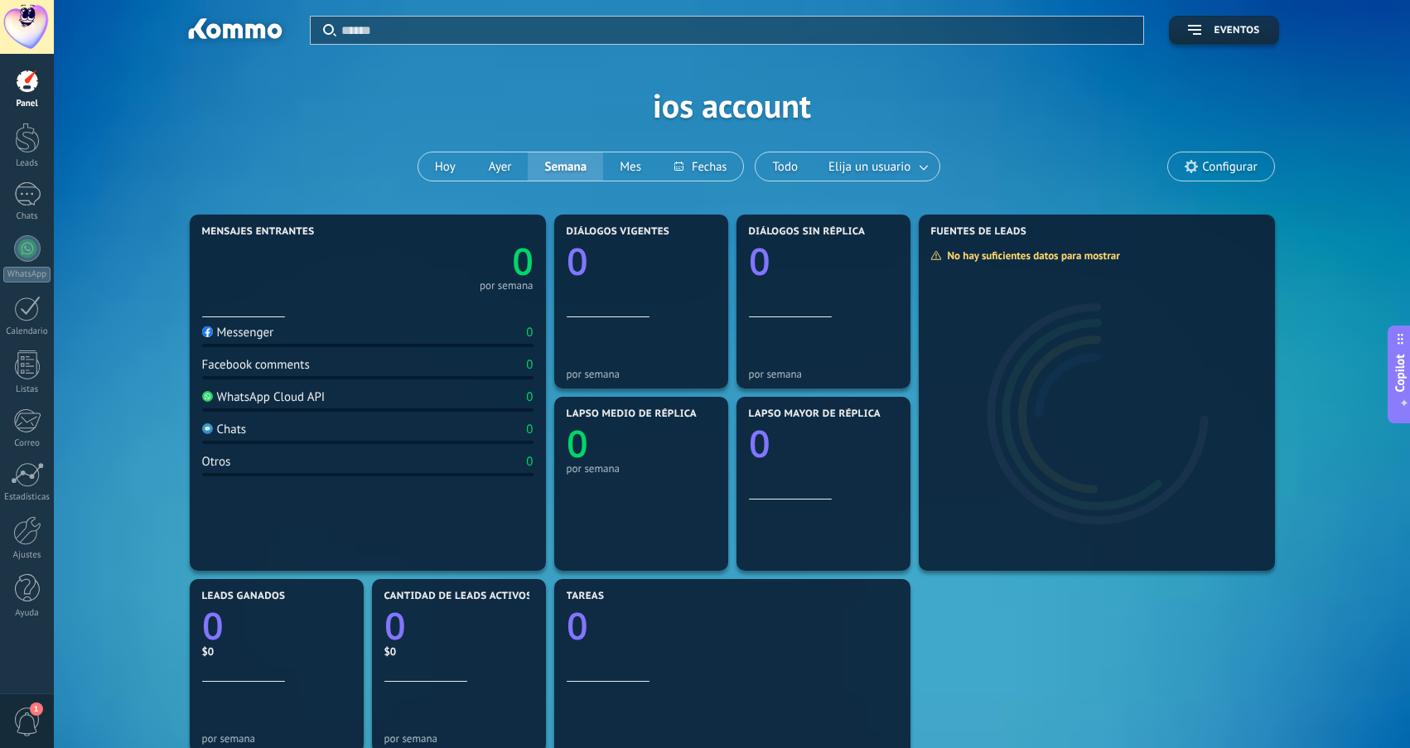
click at [300, 331] on div "Messenger 0" at bounding box center [367, 336] width 331 height 22
click at [329, 130] on div "Aplicar Eventos ios account Hoy Ayer Semana Mes Todo Elija un usuario Configurar" at bounding box center [732, 105] width 1306 height 210
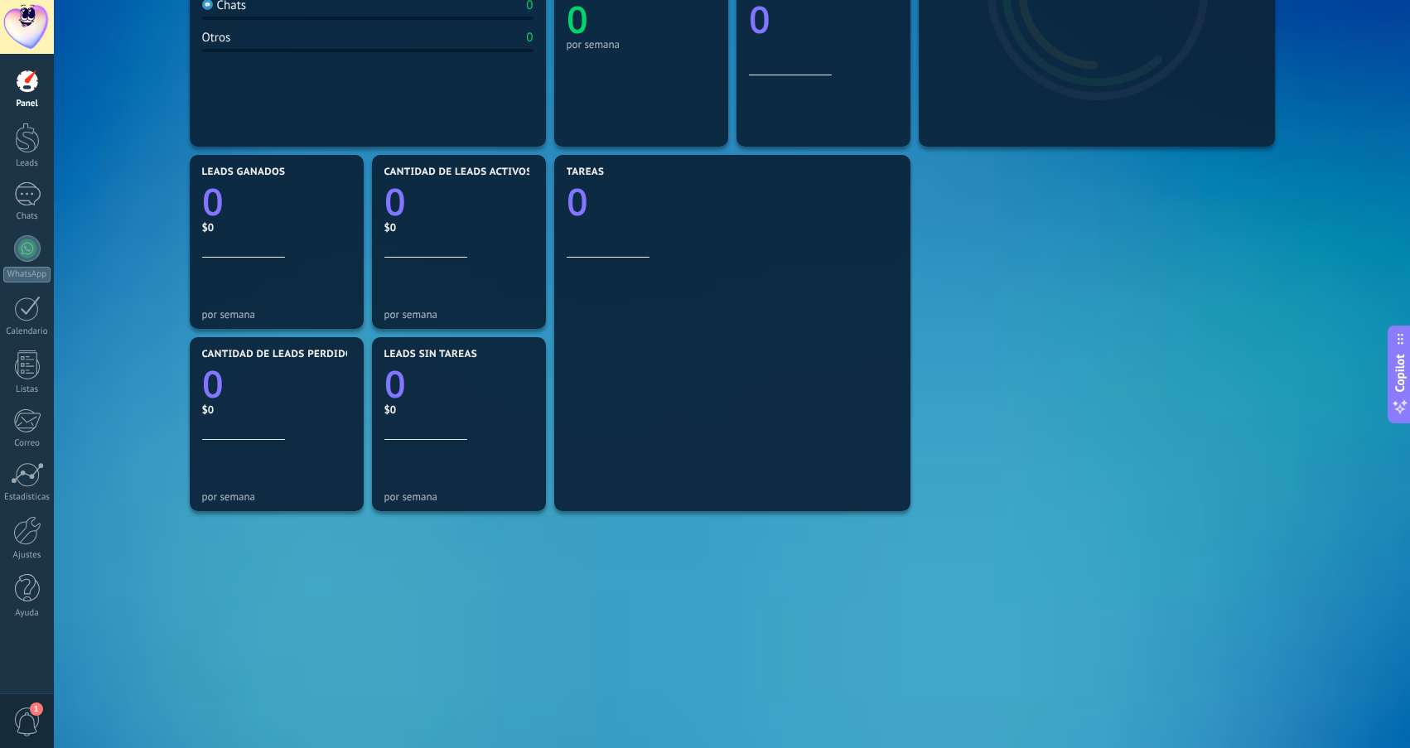
scroll to position [424, 0]
click at [32, 712] on span "1" at bounding box center [36, 709] width 13 height 13
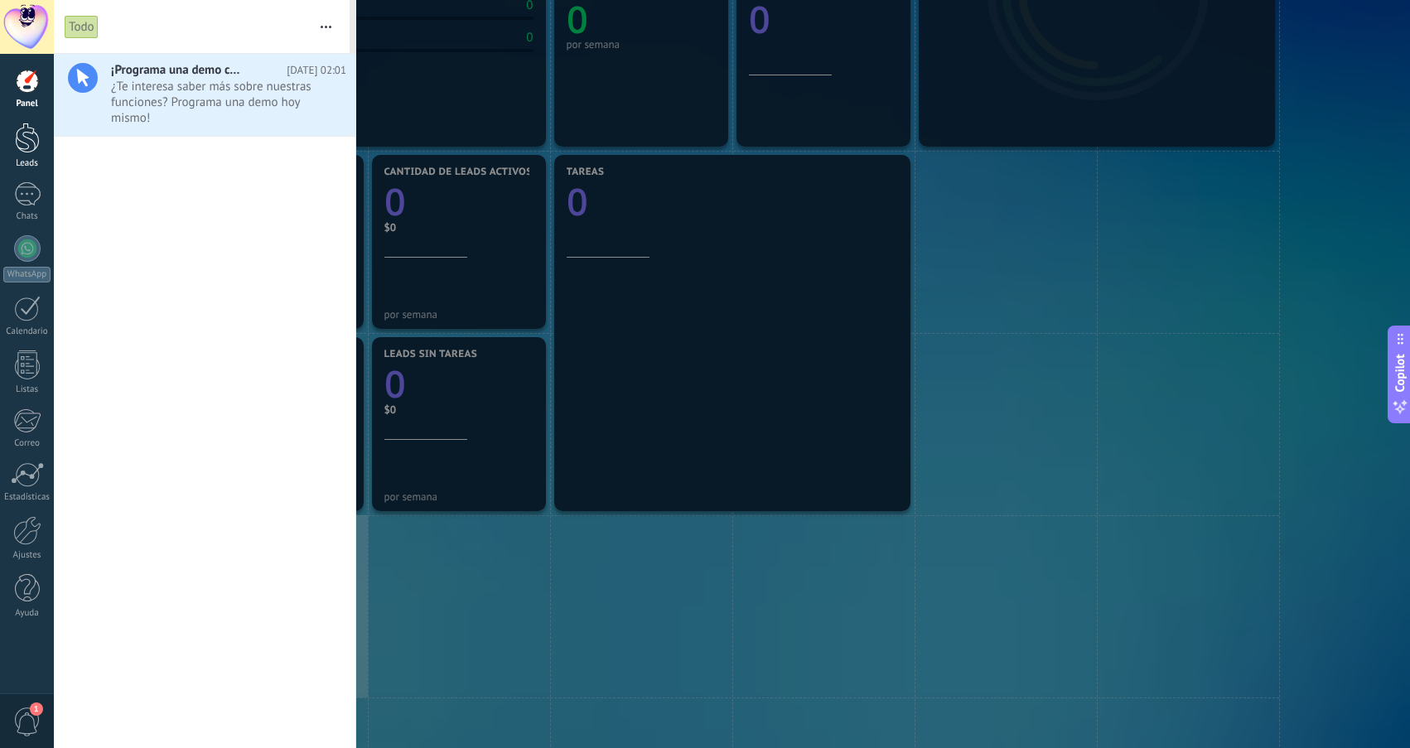
click at [21, 142] on div at bounding box center [27, 138] width 25 height 31
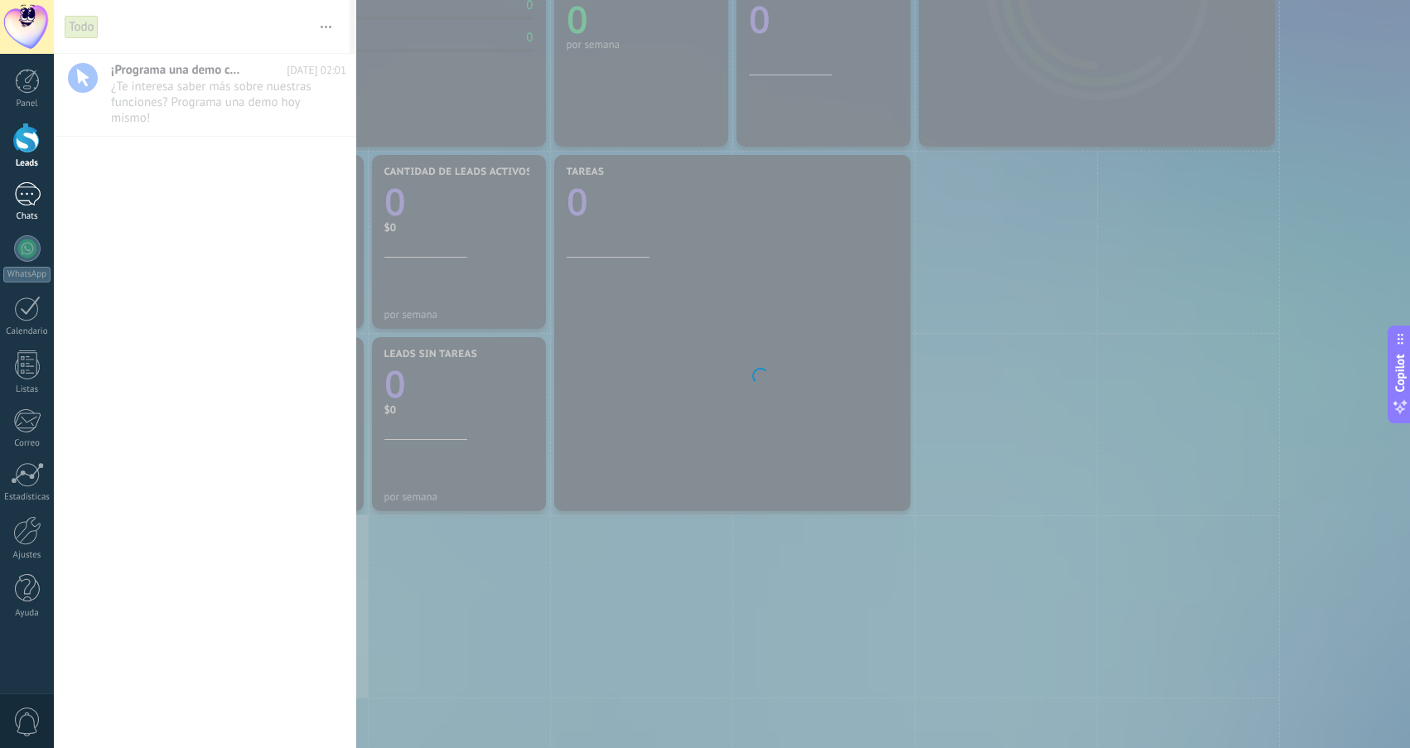
click at [27, 188] on div at bounding box center [27, 194] width 27 height 24
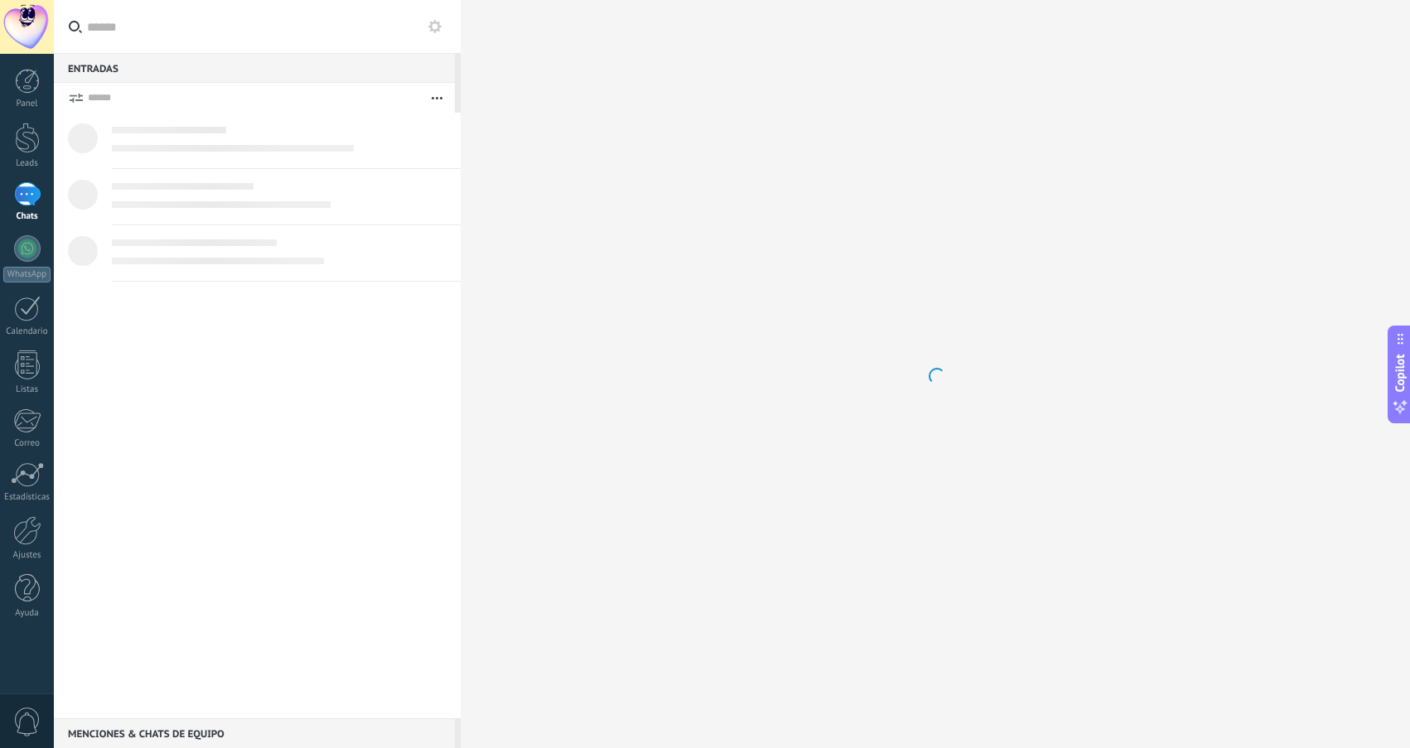
click at [364, 550] on div at bounding box center [257, 416] width 407 height 606
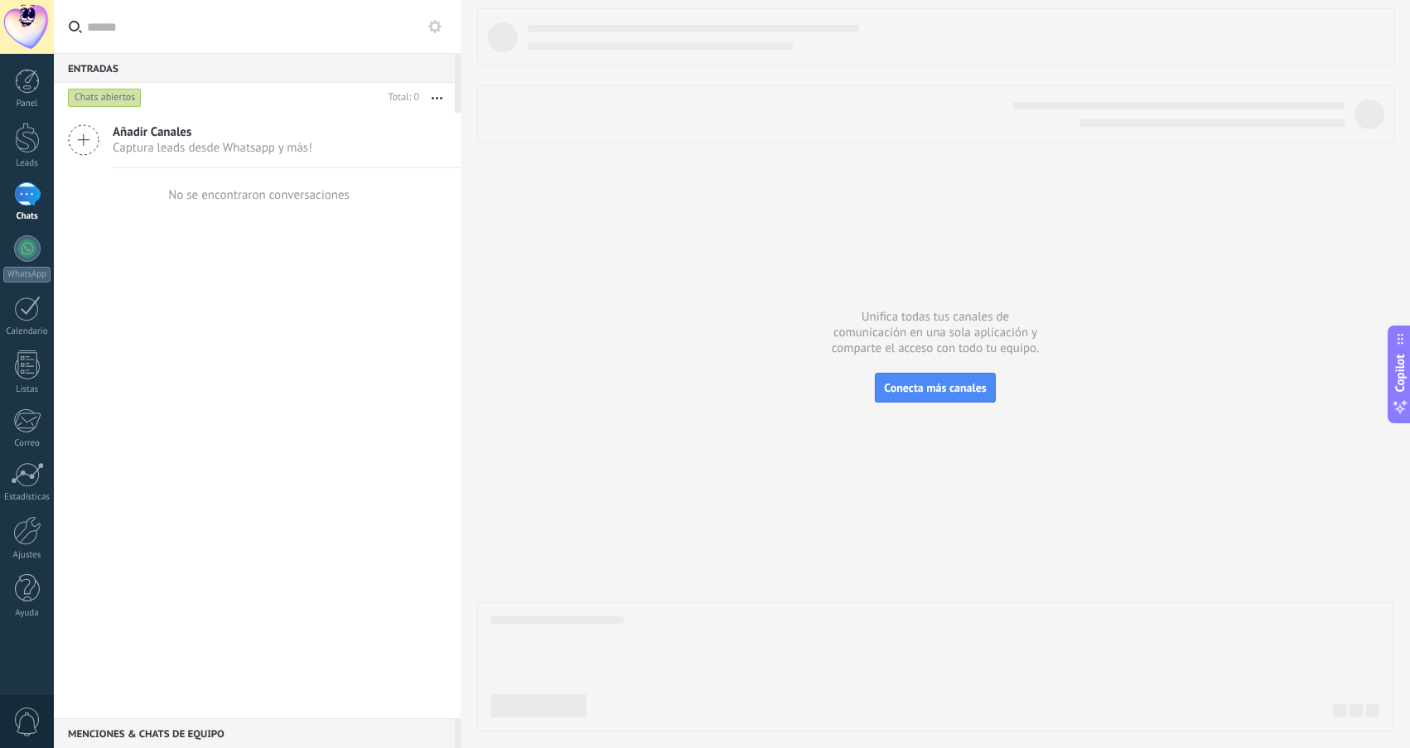
click at [162, 131] on span "Añadir Canales" at bounding box center [213, 132] width 200 height 16
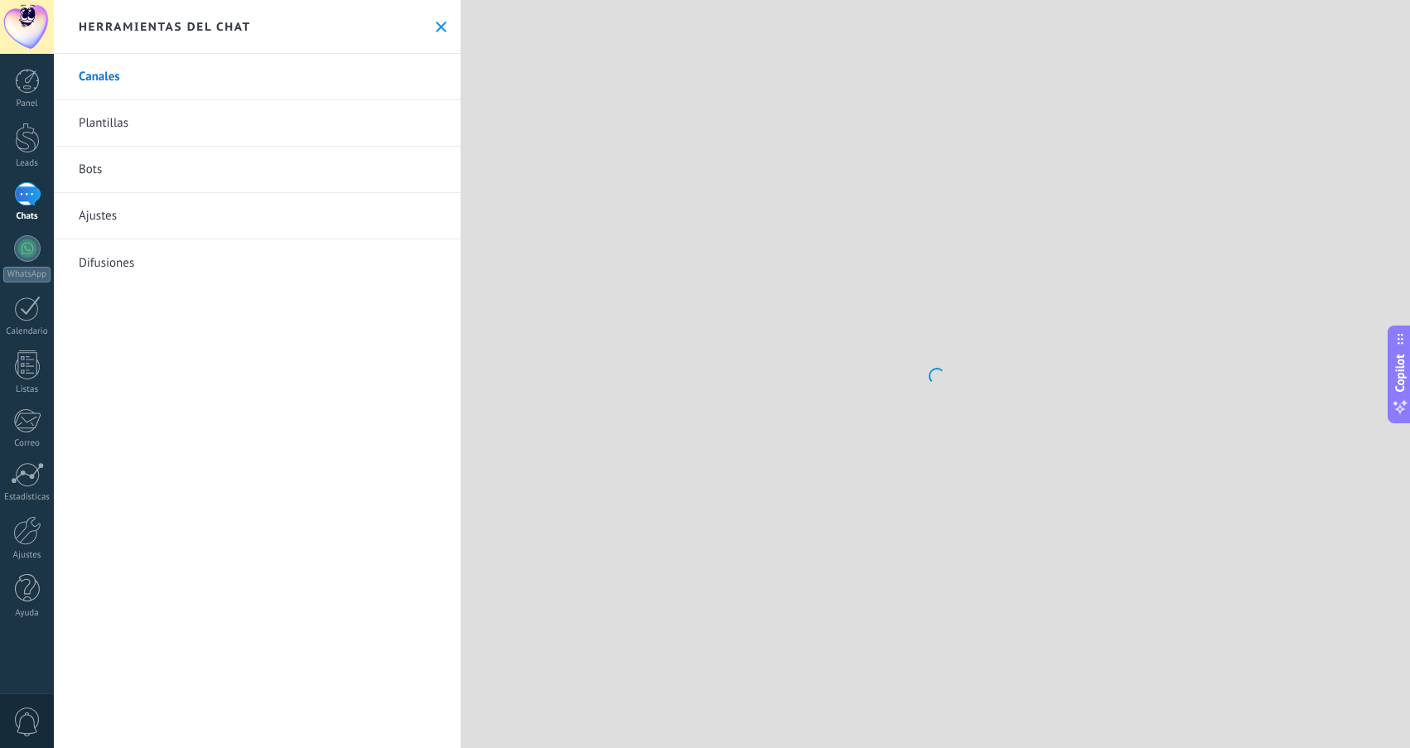
click at [109, 128] on link "Plantillas" at bounding box center [257, 123] width 407 height 46
click at [255, 557] on div "Canales Plantillas Bots Ajustes Difusiones" at bounding box center [257, 401] width 407 height 694
click at [107, 71] on link "Canales" at bounding box center [257, 77] width 407 height 46
click at [100, 210] on link "Ajustes" at bounding box center [257, 216] width 407 height 46
click at [423, 26] on div "Herramientas del chat" at bounding box center [257, 27] width 407 height 54
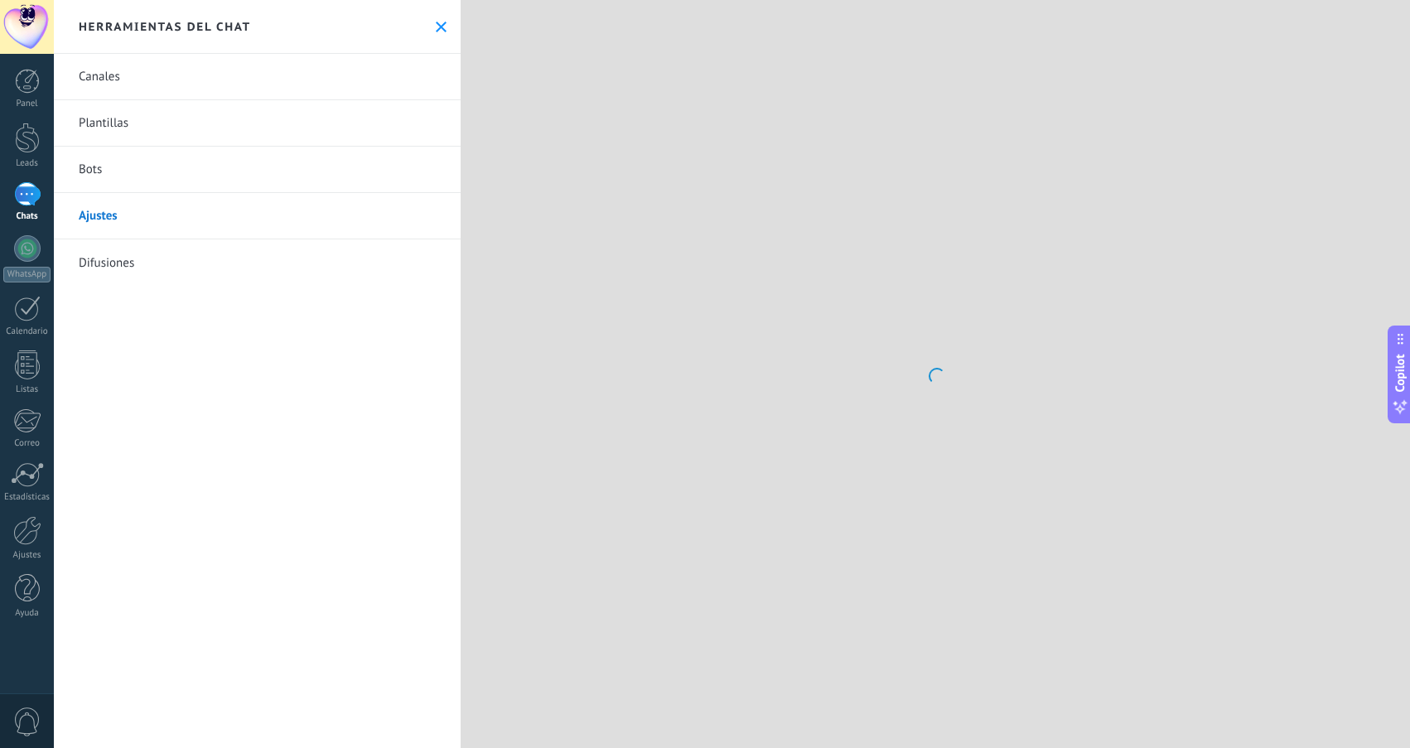
click at [439, 26] on icon at bounding box center [441, 27] width 11 height 11
